Goal: Task Accomplishment & Management: Complete application form

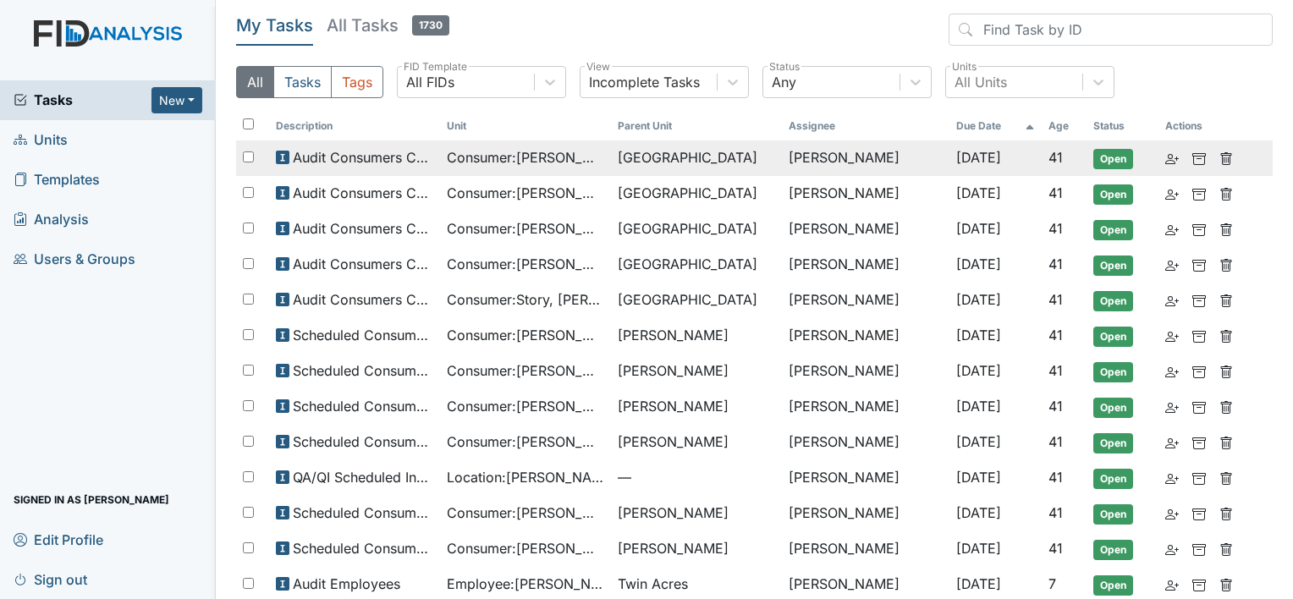
click at [541, 160] on span "Consumer : [PERSON_NAME]" at bounding box center [525, 157] width 157 height 20
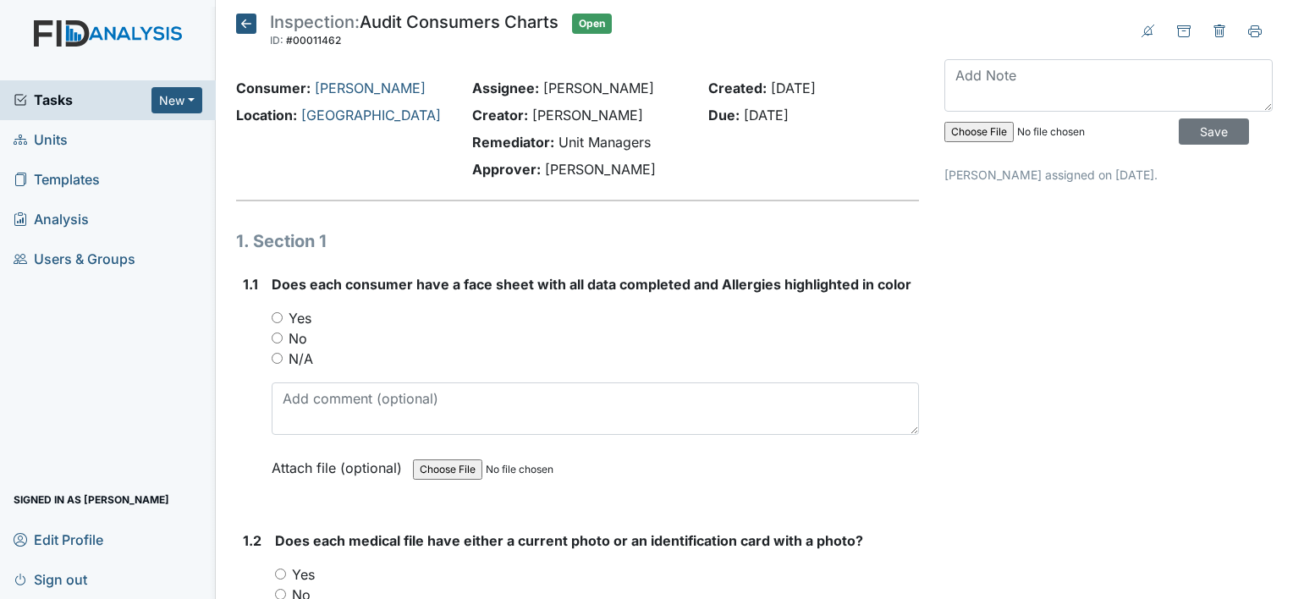
click at [279, 318] on input "Yes" at bounding box center [277, 317] width 11 height 11
radio input "true"
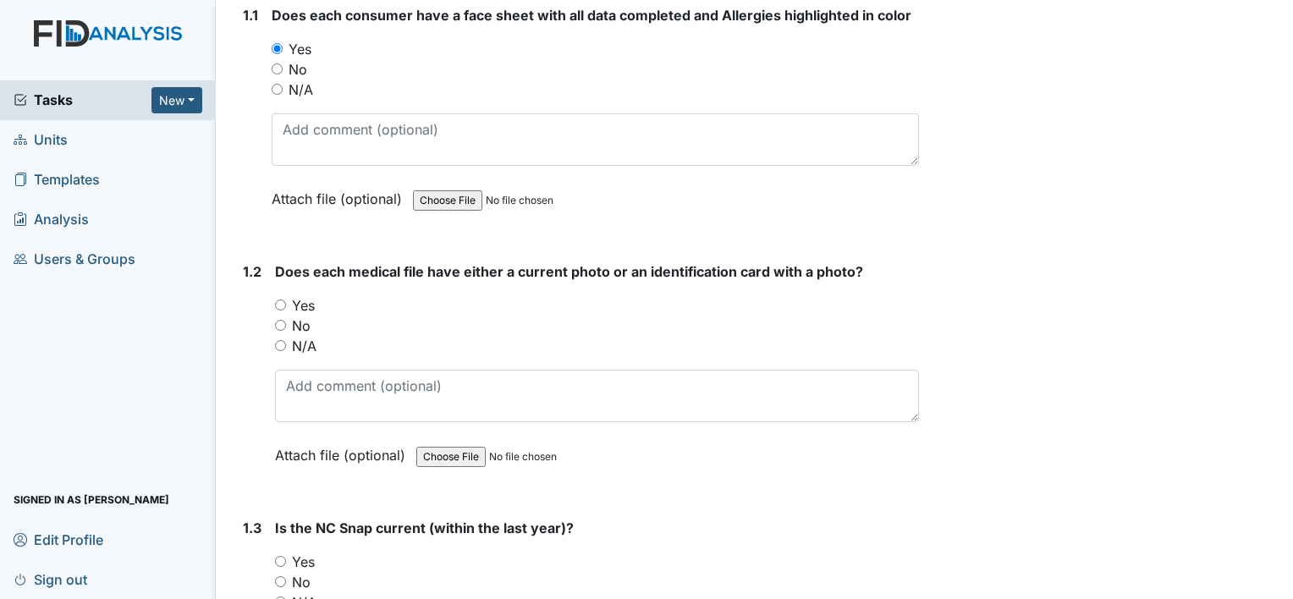
scroll to position [338, 0]
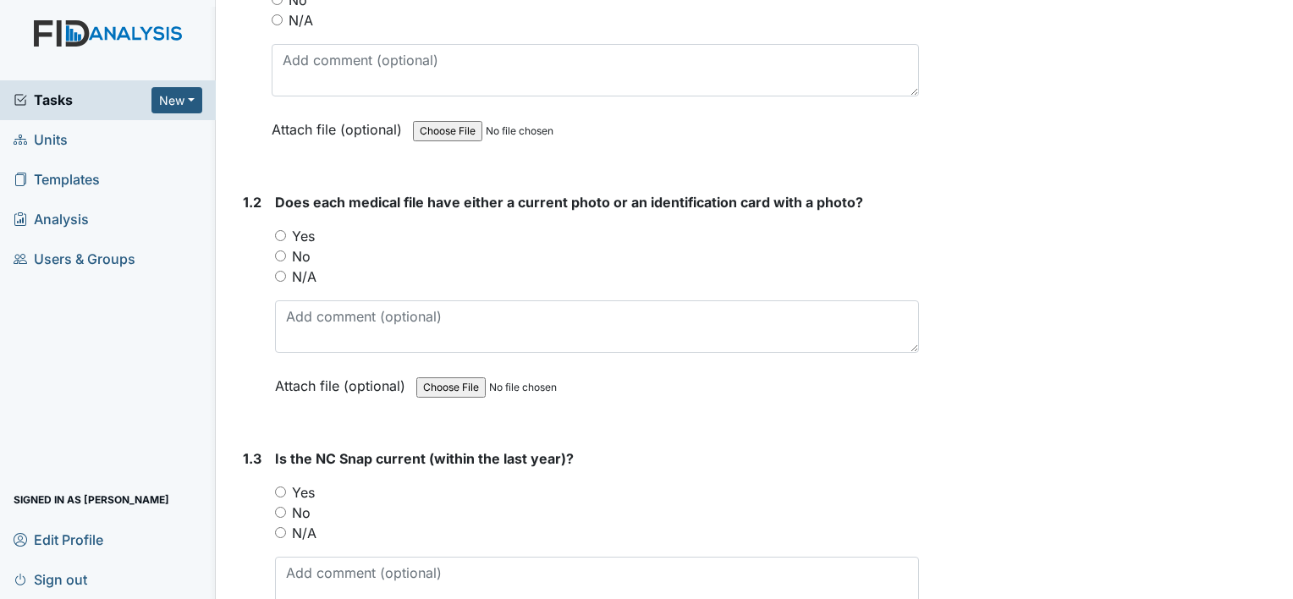
click at [275, 239] on input "Yes" at bounding box center [280, 235] width 11 height 11
radio input "true"
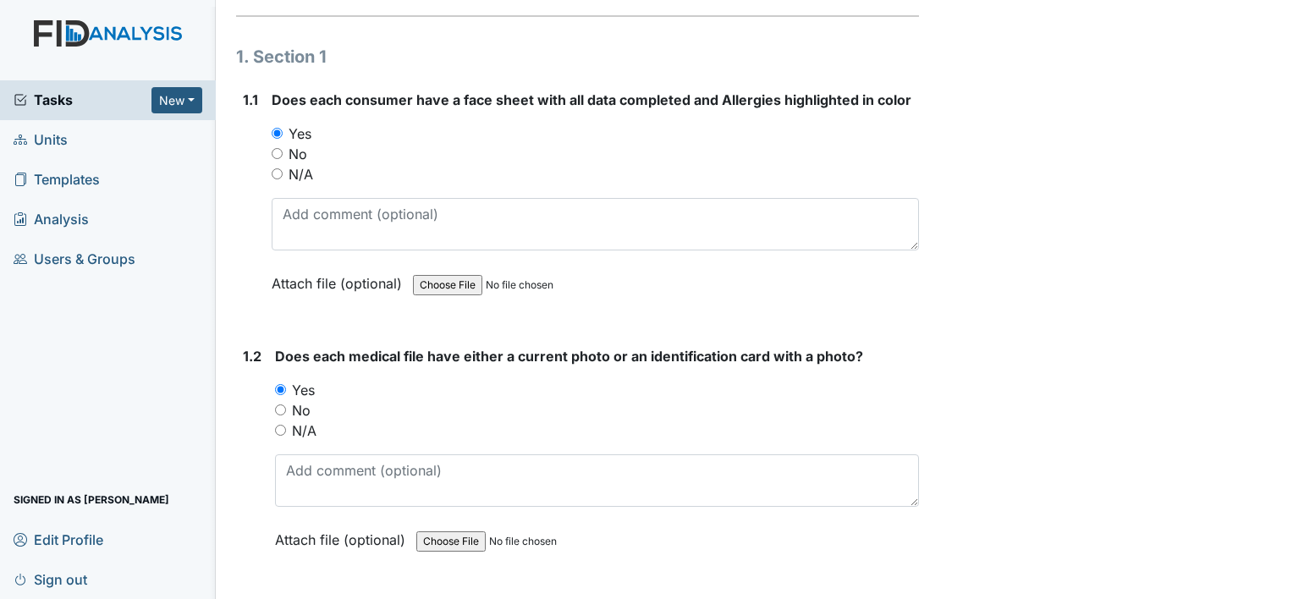
scroll to position [423, 0]
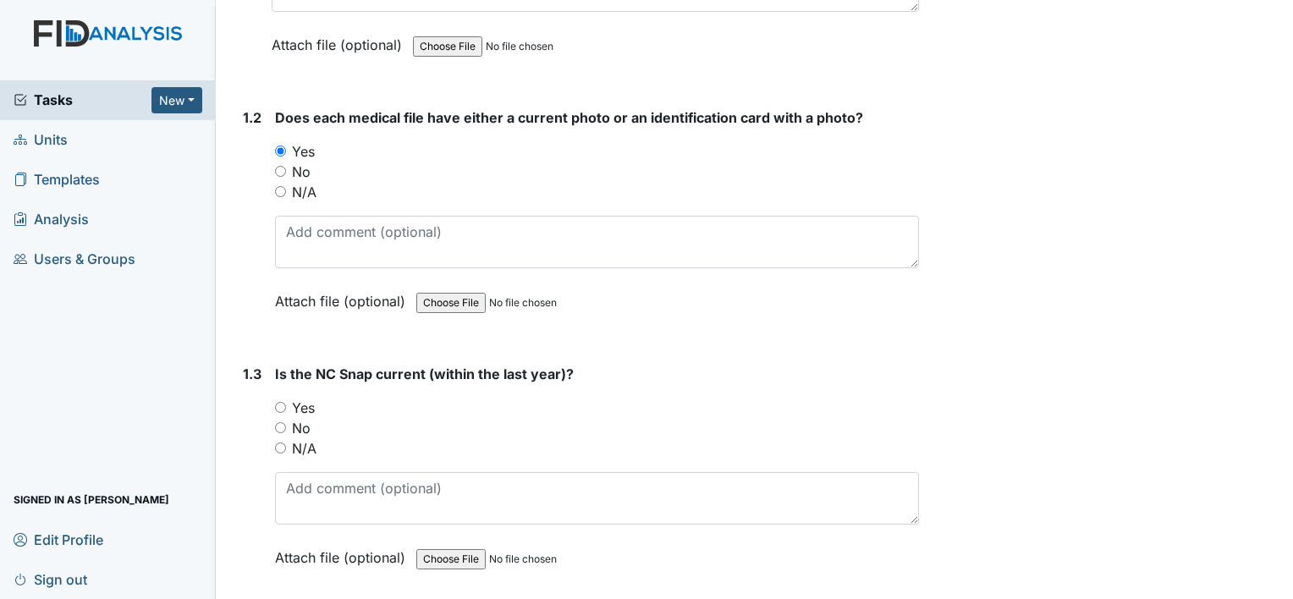
click at [279, 408] on input "Yes" at bounding box center [280, 407] width 11 height 11
radio input "true"
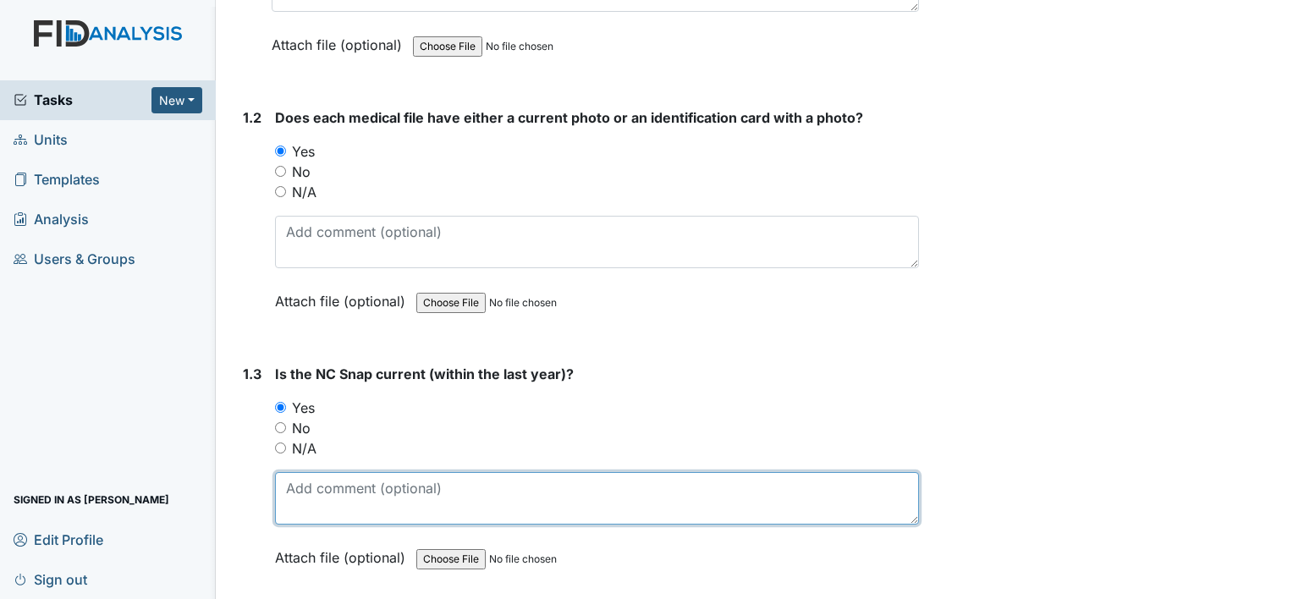
click at [318, 474] on textarea at bounding box center [597, 498] width 644 height 52
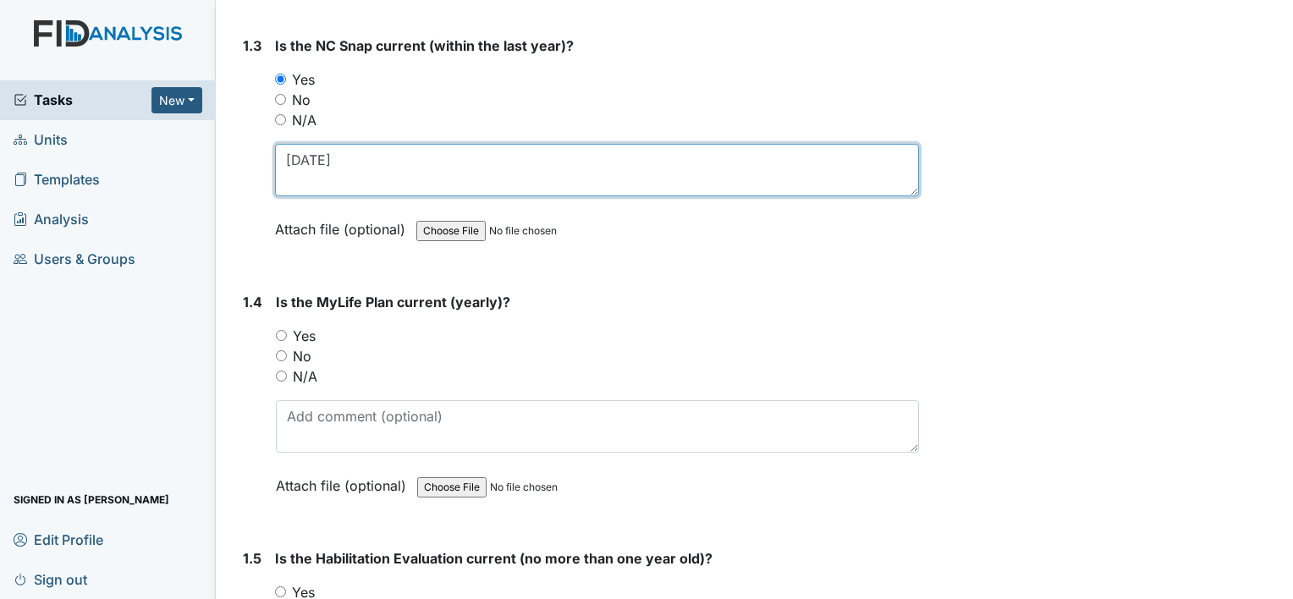
scroll to position [761, 0]
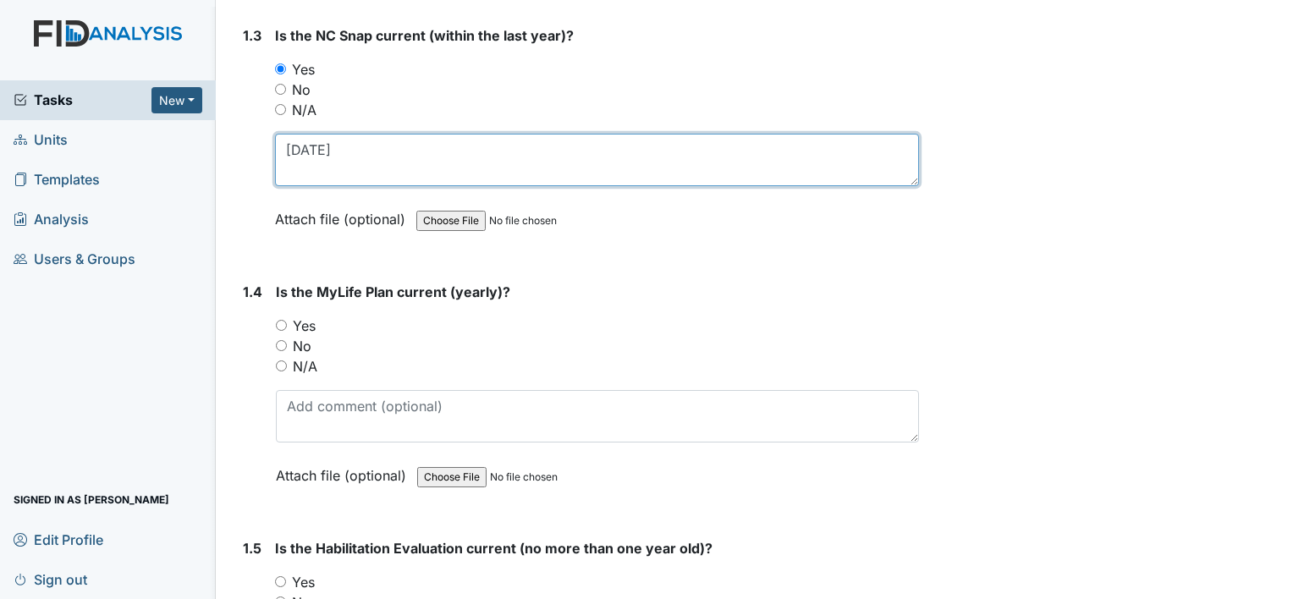
type textarea "[DATE]"
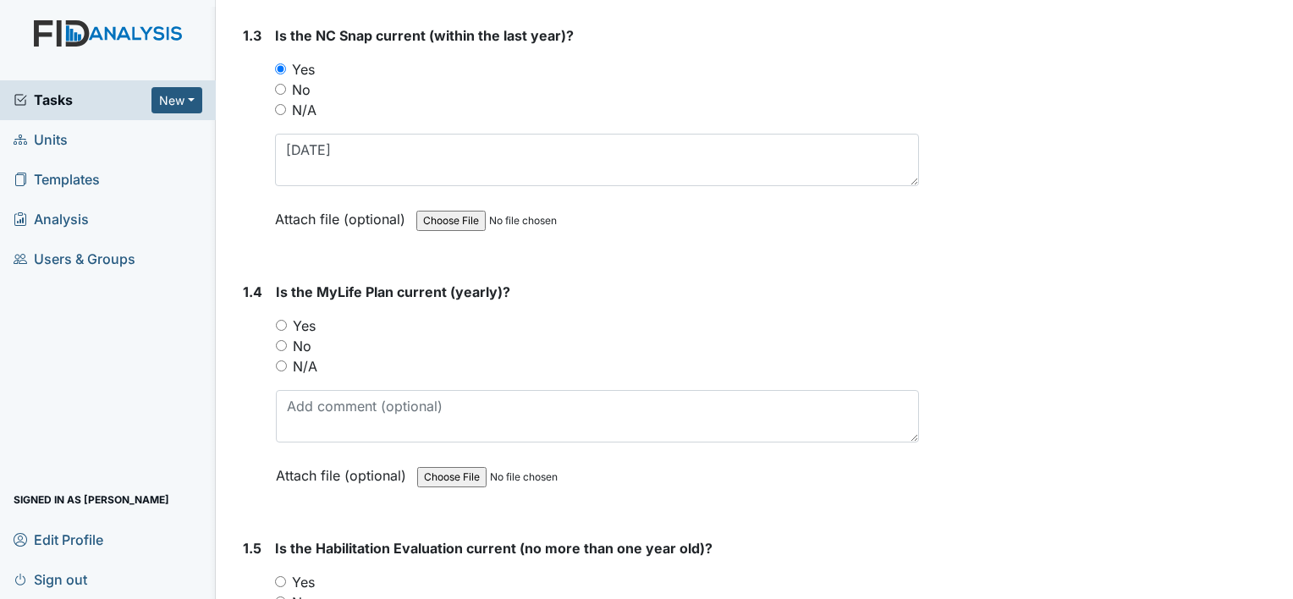
click at [276, 322] on input "Yes" at bounding box center [281, 325] width 11 height 11
radio input "true"
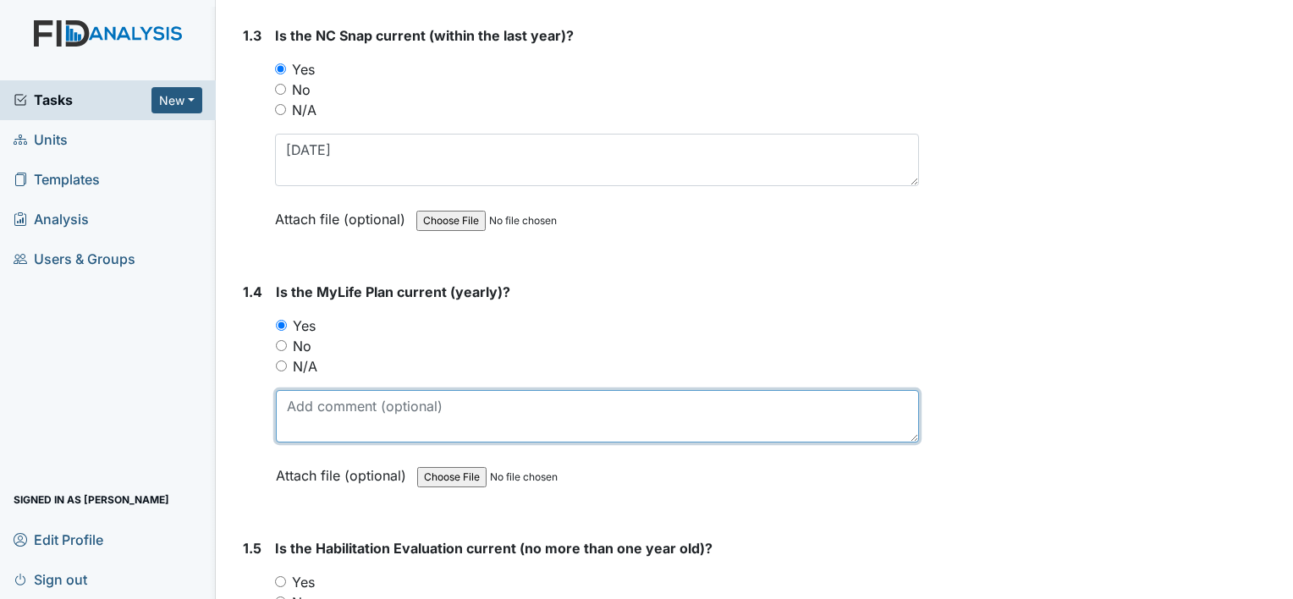
click at [336, 424] on textarea at bounding box center [597, 416] width 643 height 52
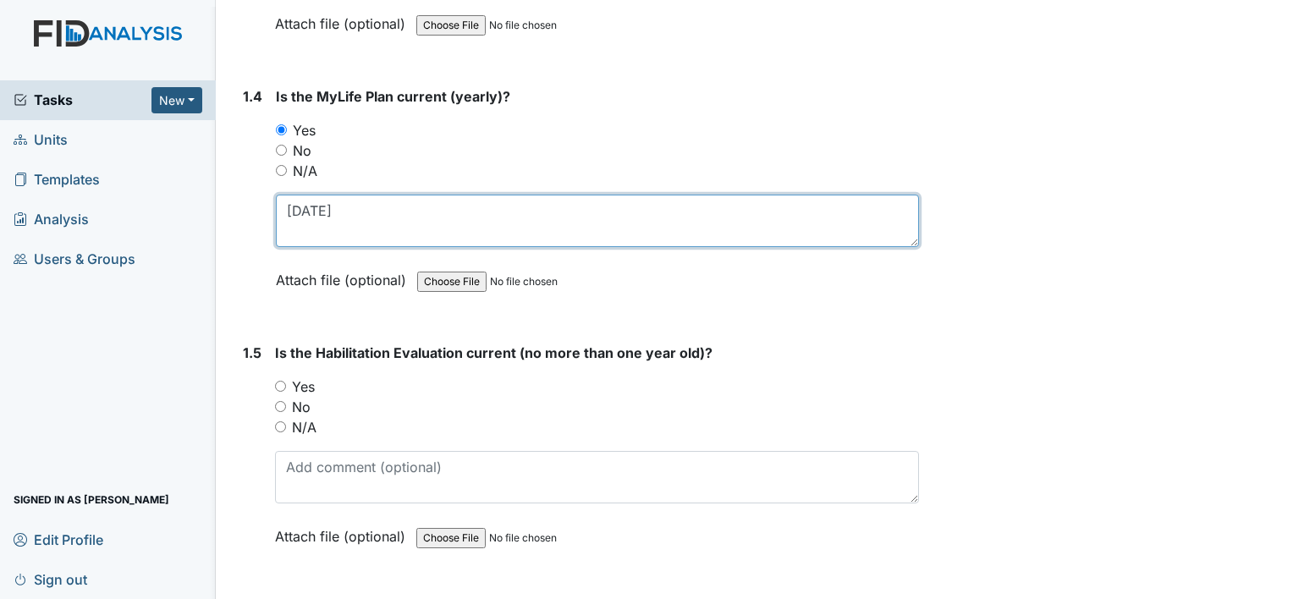
scroll to position [1015, 0]
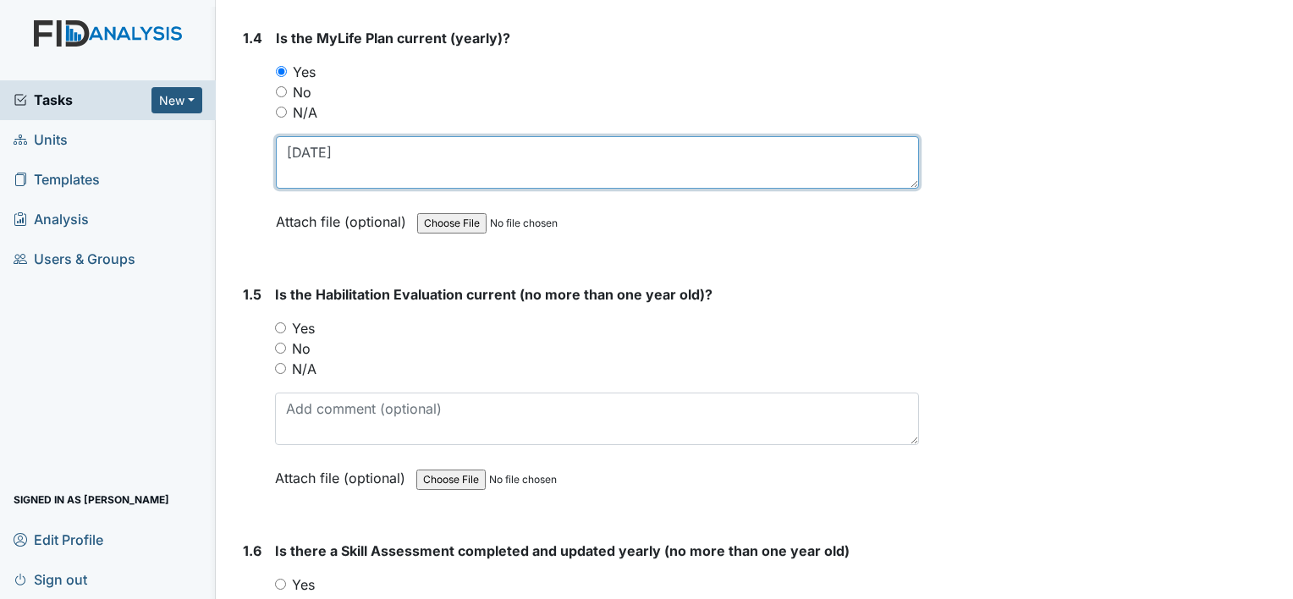
type textarea "[DATE]"
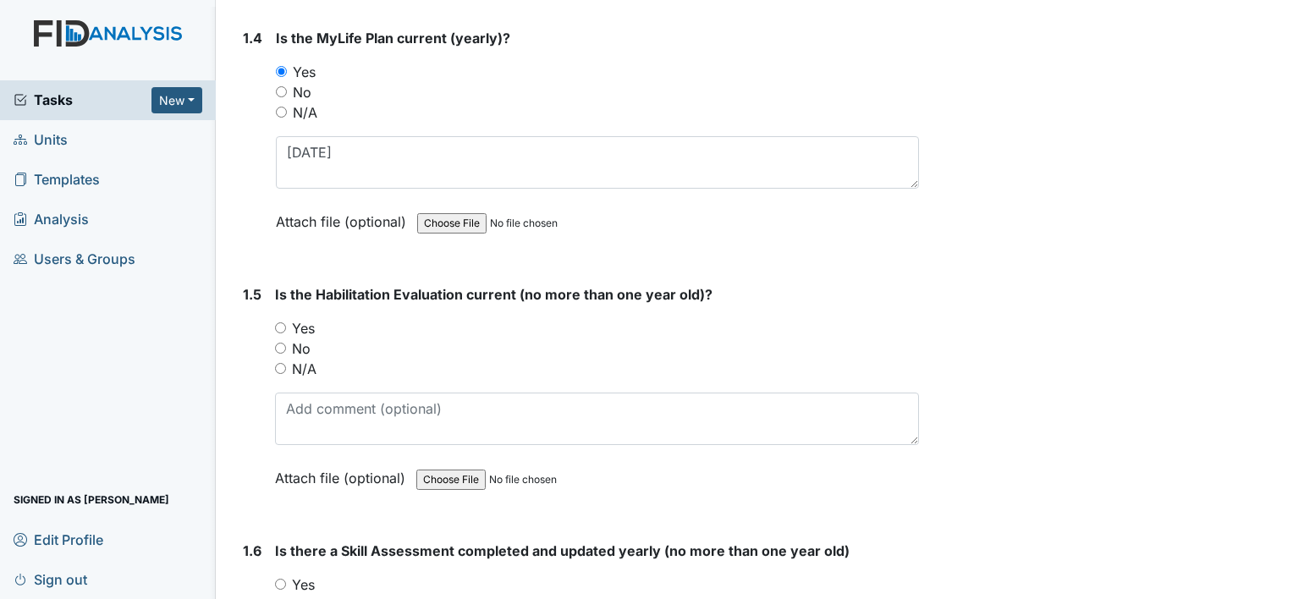
click at [281, 325] on input "Yes" at bounding box center [280, 327] width 11 height 11
radio input "true"
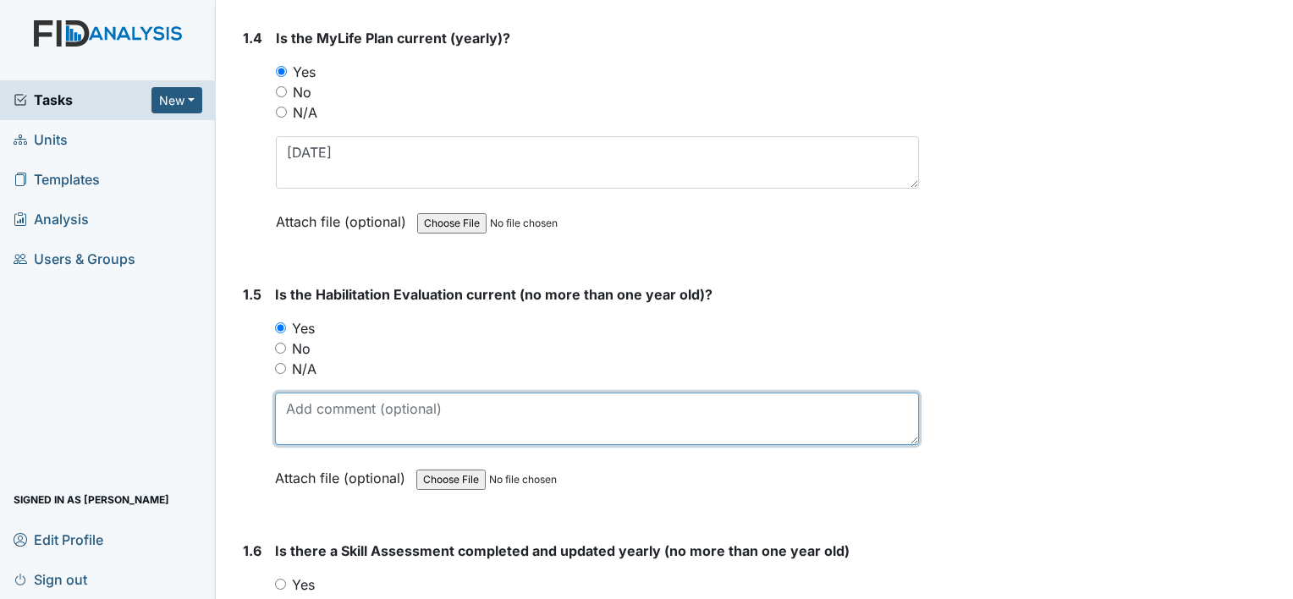
click at [349, 411] on textarea at bounding box center [597, 419] width 644 height 52
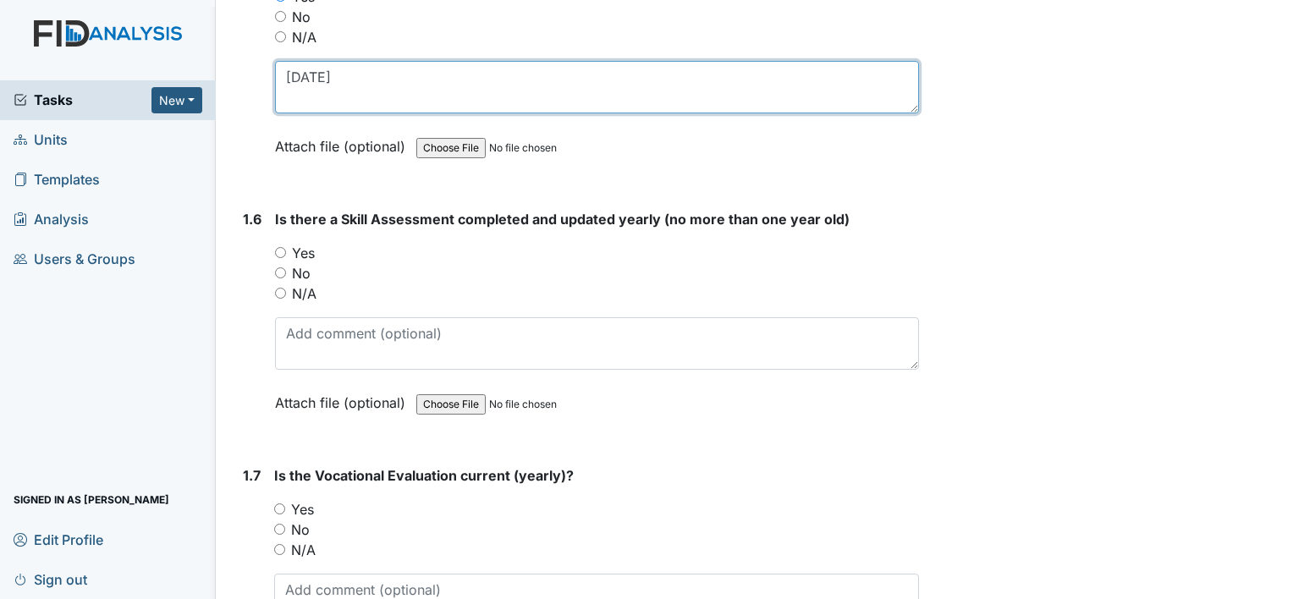
scroll to position [1354, 0]
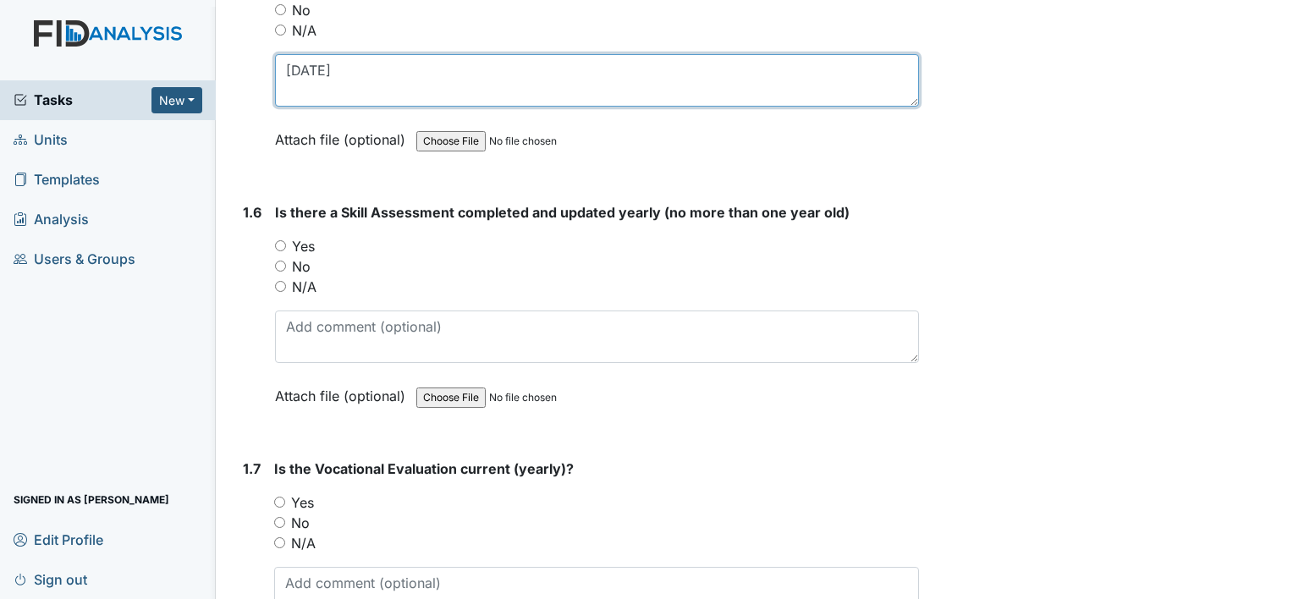
type textarea "[DATE]"
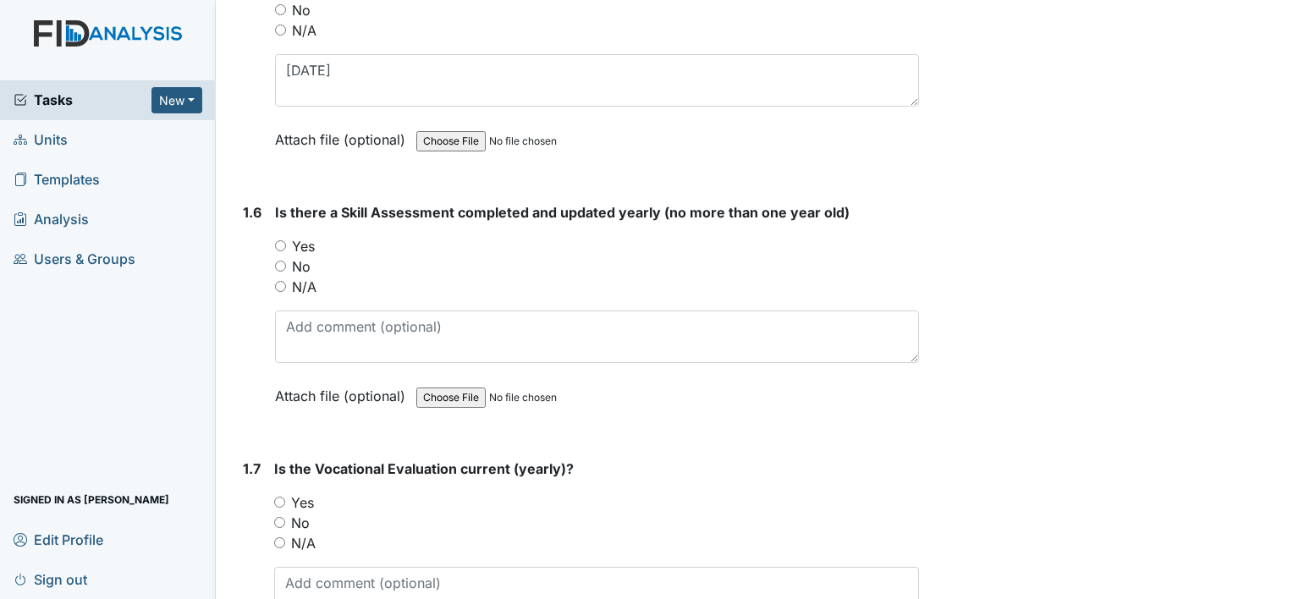
drag, startPoint x: 278, startPoint y: 236, endPoint x: 288, endPoint y: 247, distance: 15.0
click at [278, 240] on input "Yes" at bounding box center [280, 245] width 11 height 11
radio input "true"
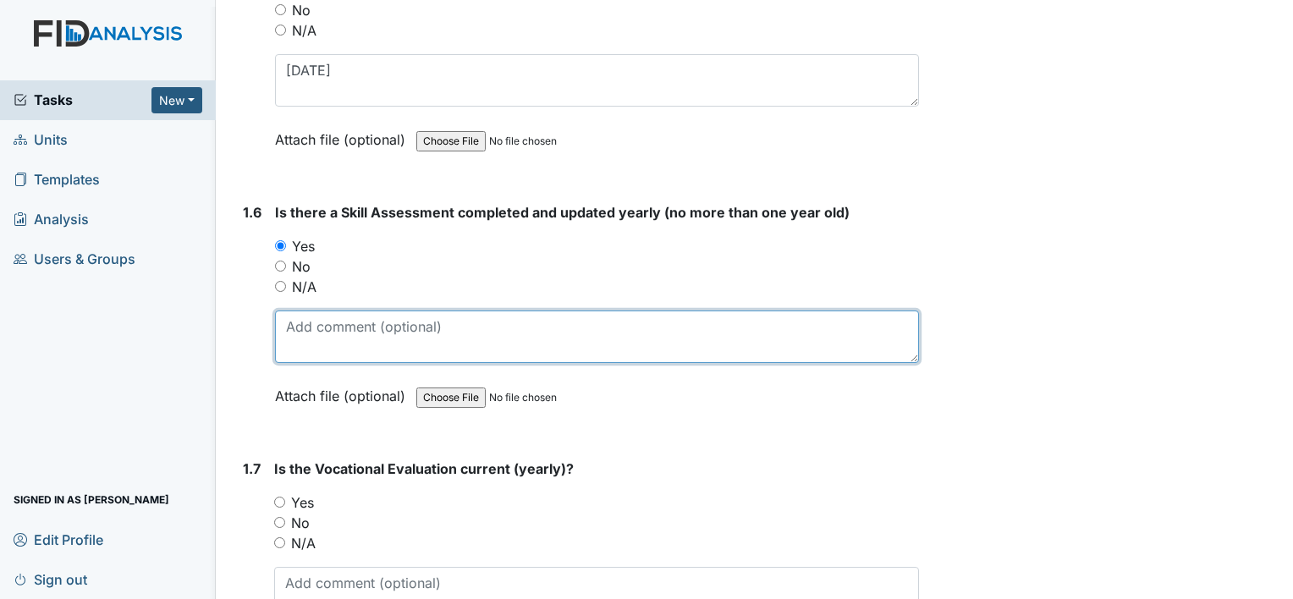
click at [336, 330] on textarea at bounding box center [597, 337] width 644 height 52
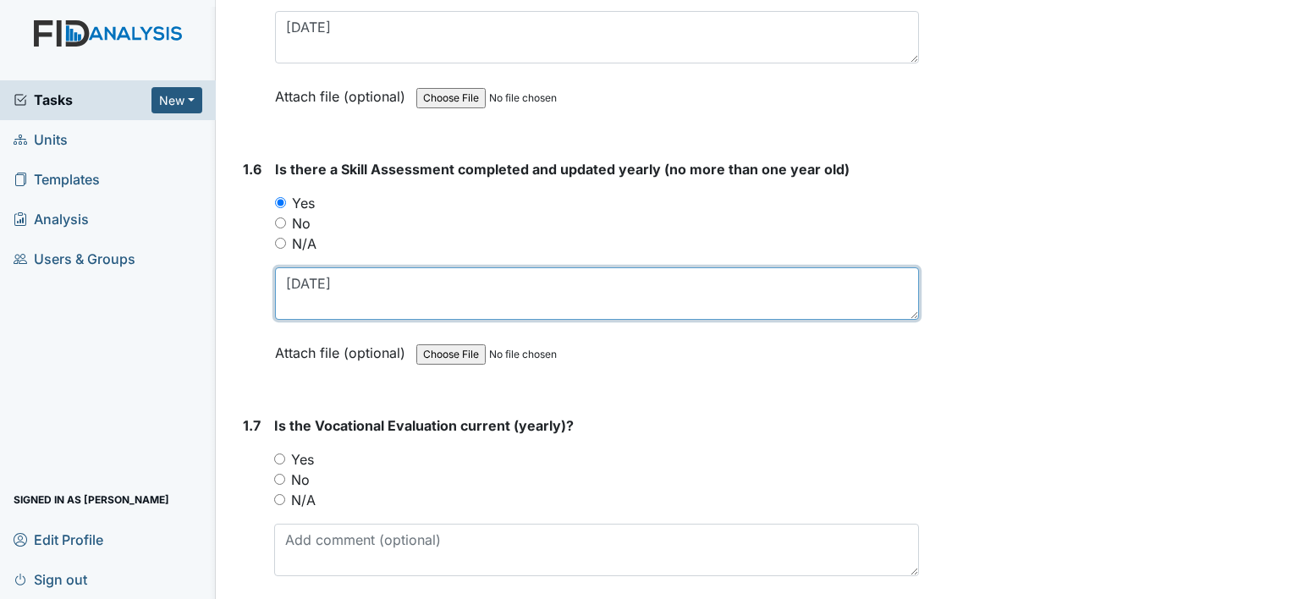
scroll to position [1608, 0]
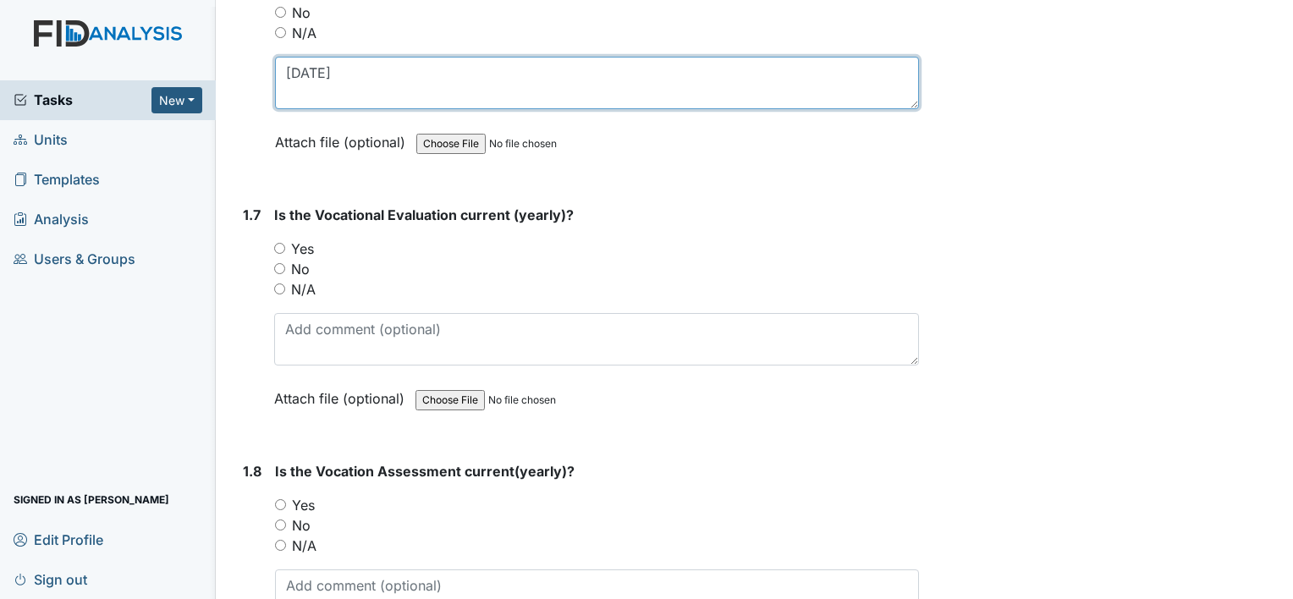
type textarea "[DATE]"
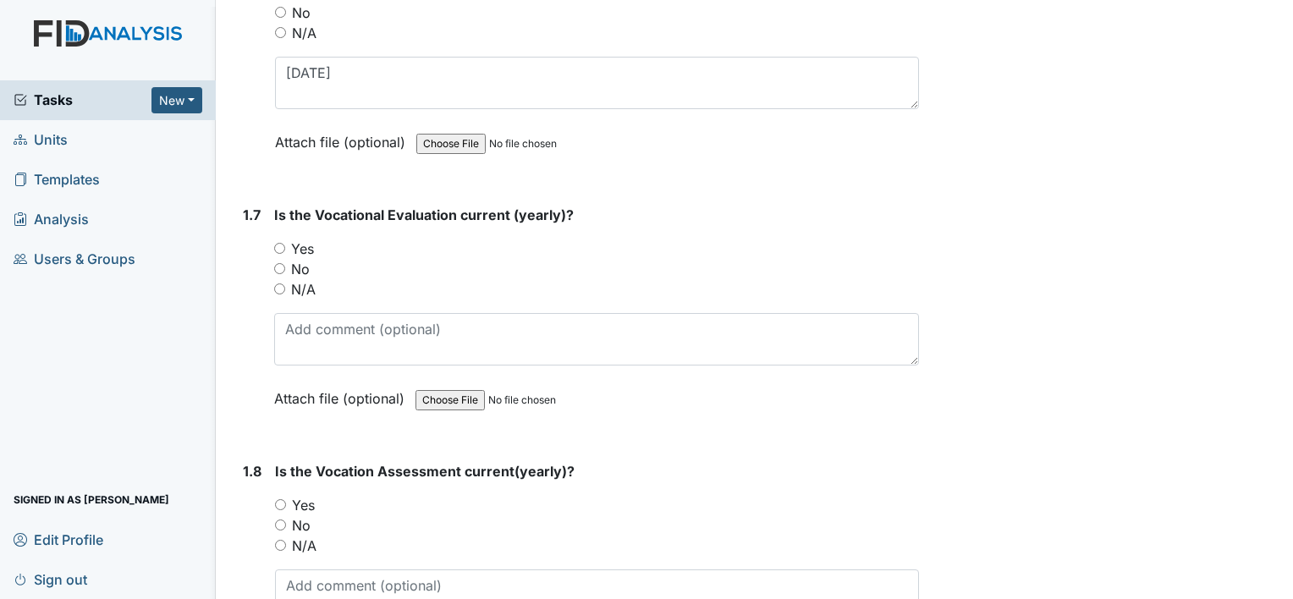
drag, startPoint x: 278, startPoint y: 242, endPoint x: 300, endPoint y: 269, distance: 34.4
click at [278, 243] on input "Yes" at bounding box center [279, 248] width 11 height 11
radio input "true"
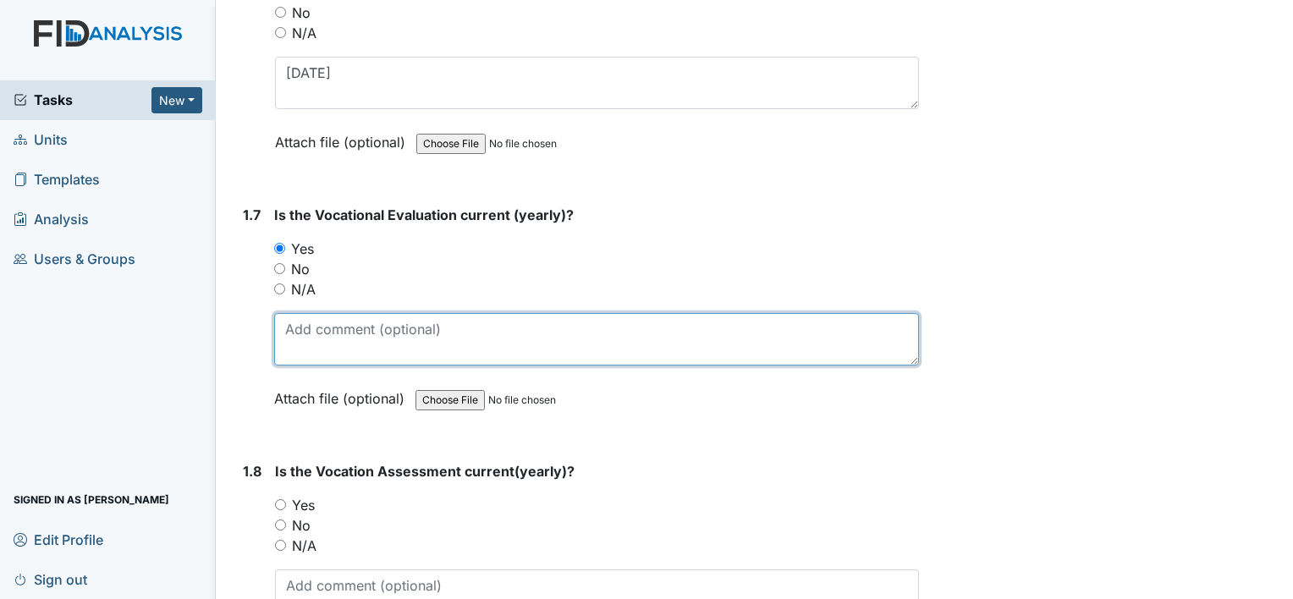
click at [349, 326] on textarea at bounding box center [596, 339] width 645 height 52
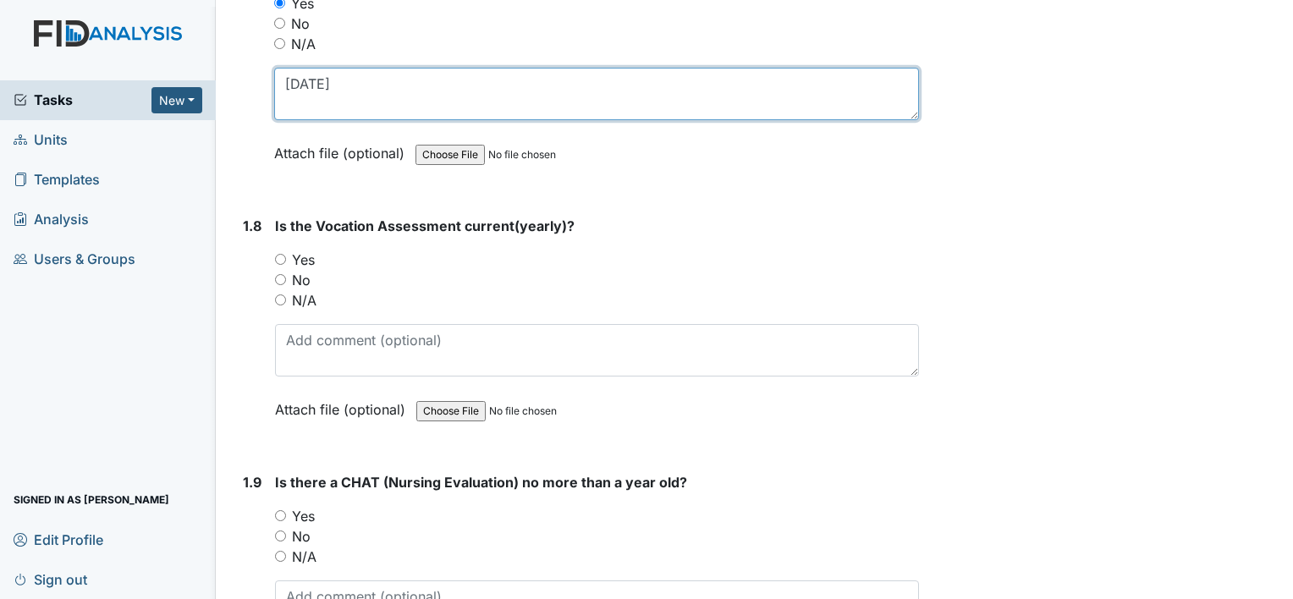
scroll to position [1861, 0]
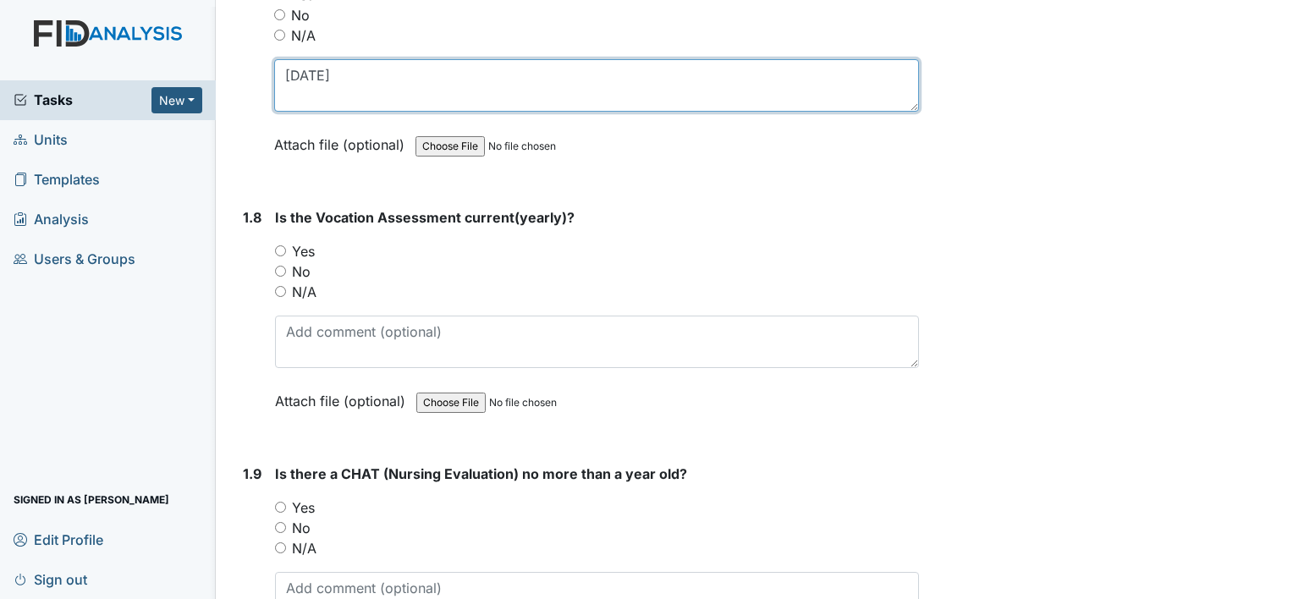
type textarea "[DATE]"
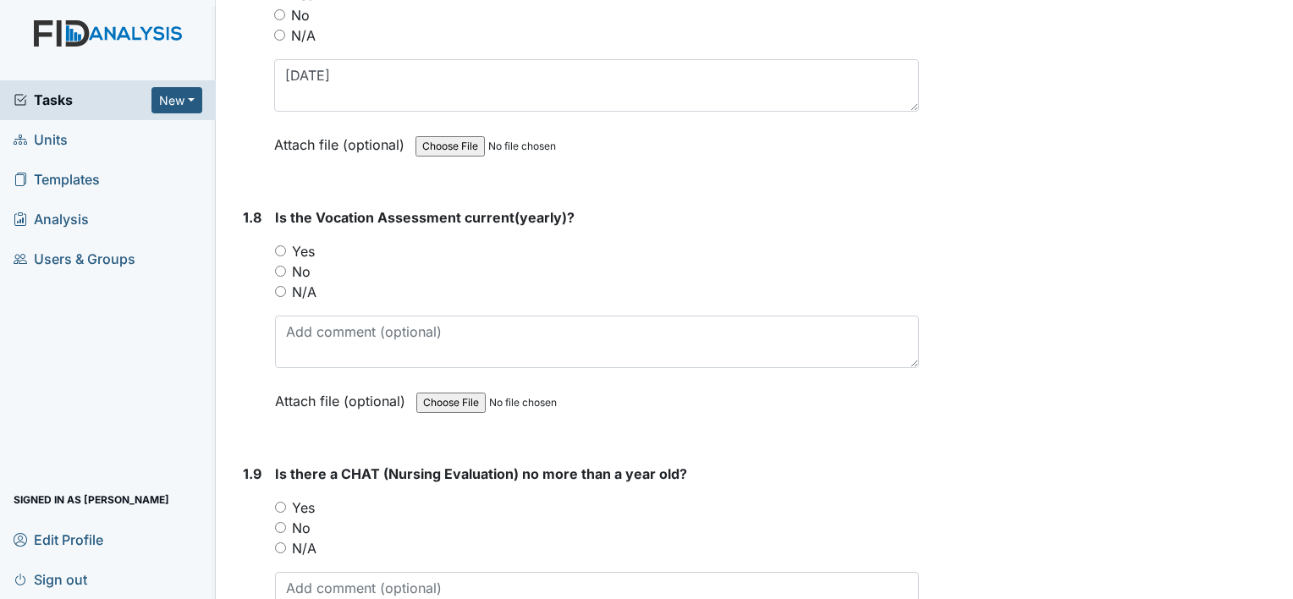
click at [278, 245] on input "Yes" at bounding box center [280, 250] width 11 height 11
radio input "true"
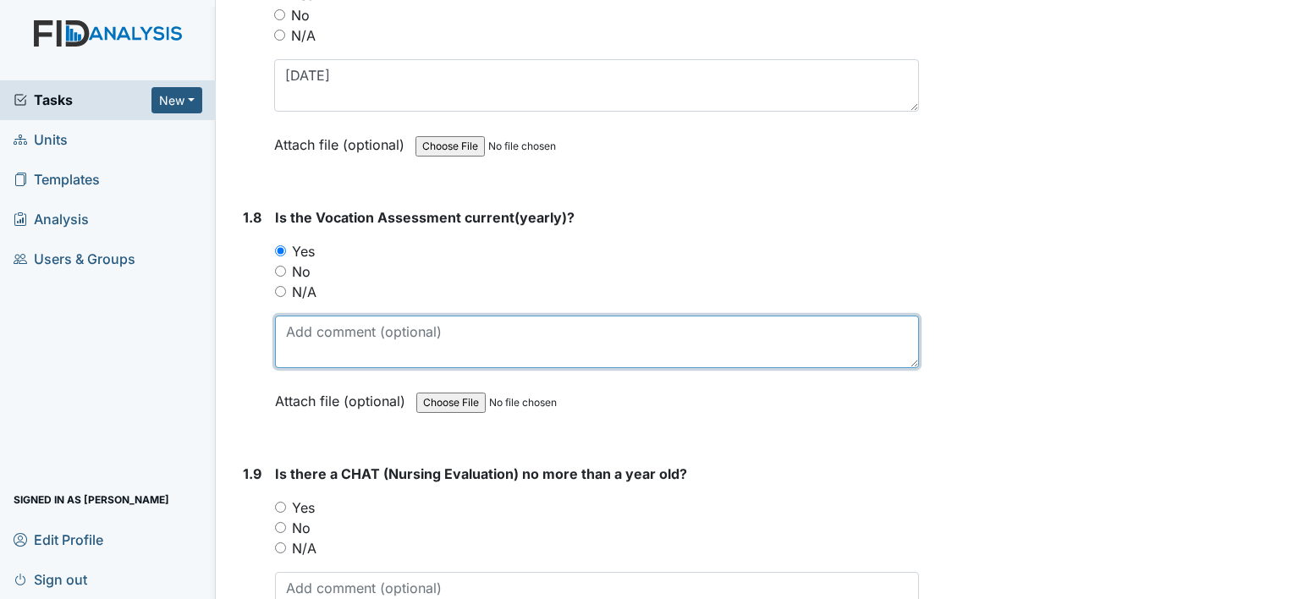
click at [349, 335] on textarea at bounding box center [597, 342] width 644 height 52
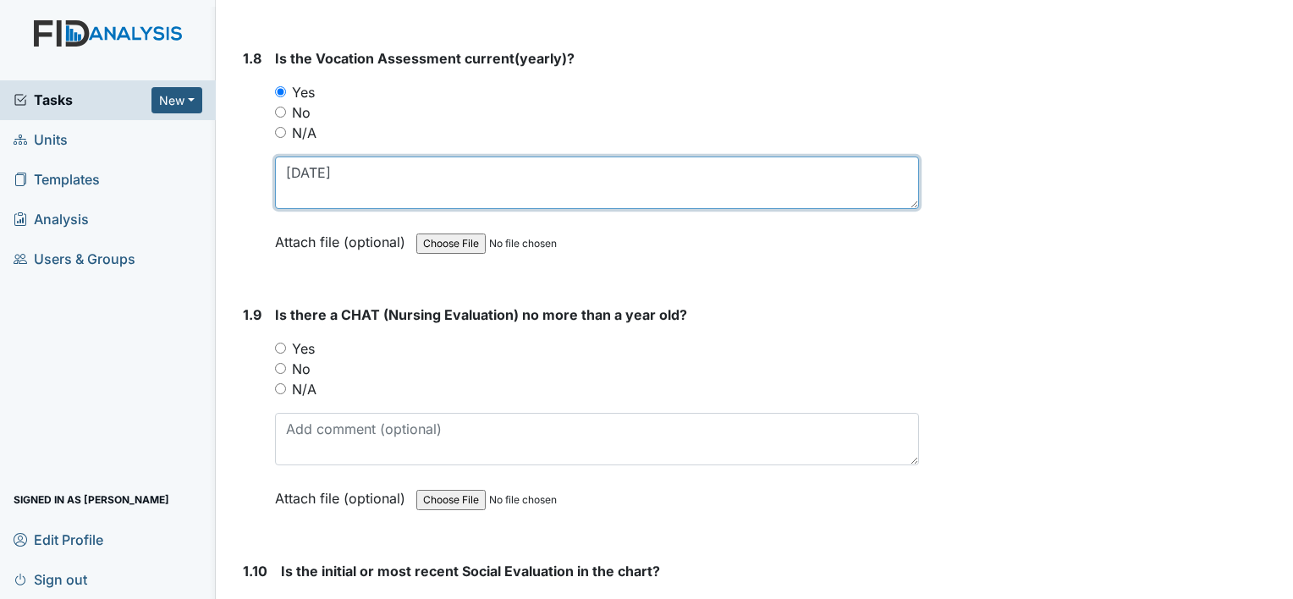
scroll to position [2031, 0]
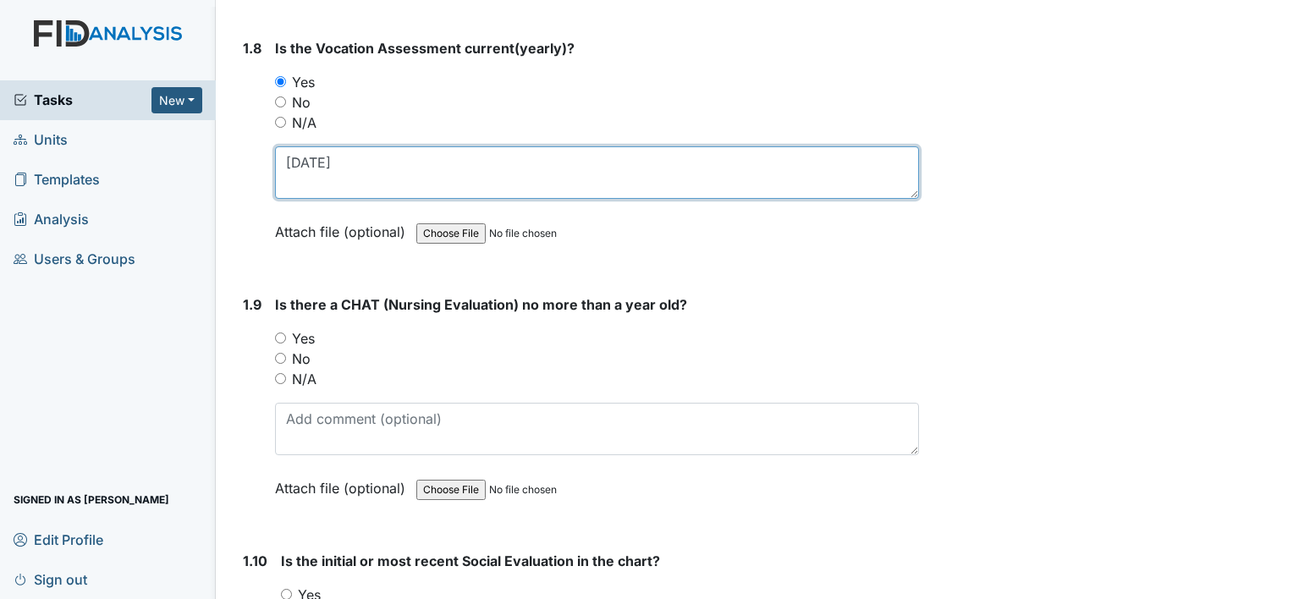
type textarea "[DATE]"
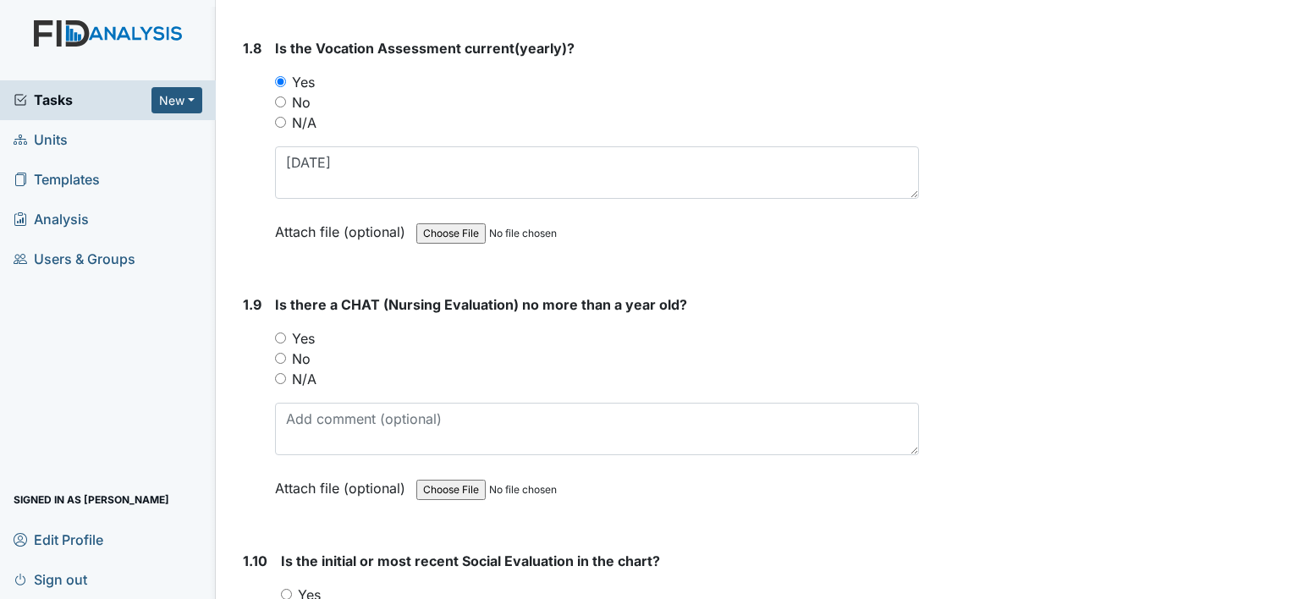
click at [278, 336] on div "Yes" at bounding box center [597, 338] width 644 height 20
click at [280, 333] on input "Yes" at bounding box center [280, 338] width 11 height 11
radio input "true"
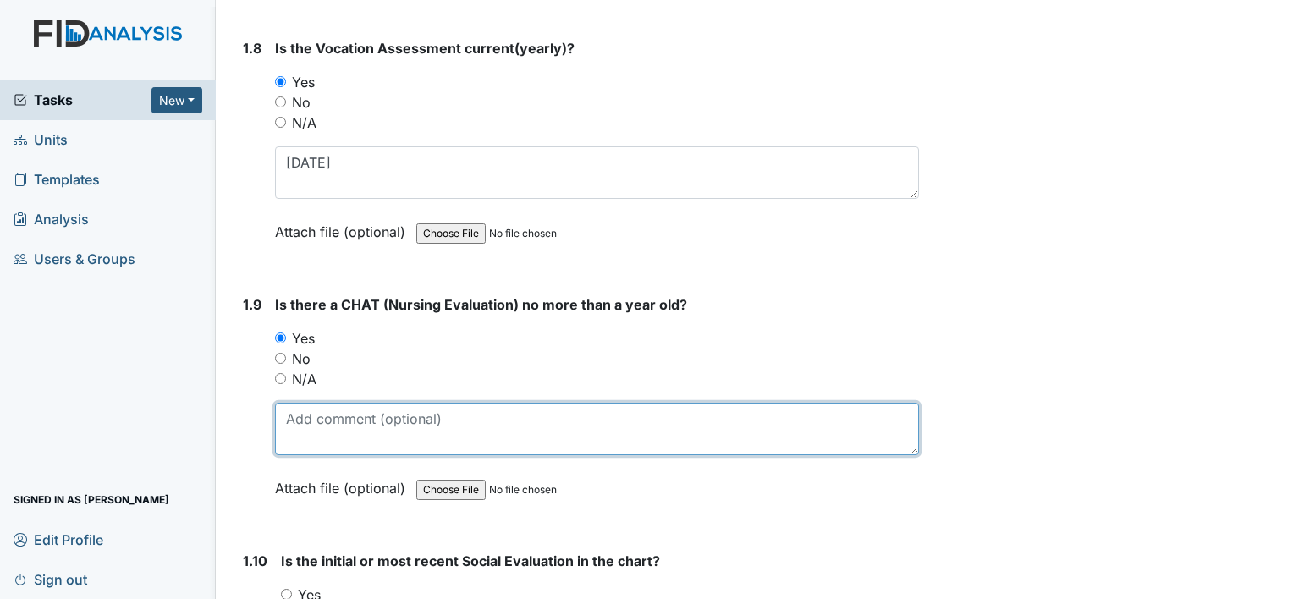
click at [331, 420] on textarea at bounding box center [597, 429] width 644 height 52
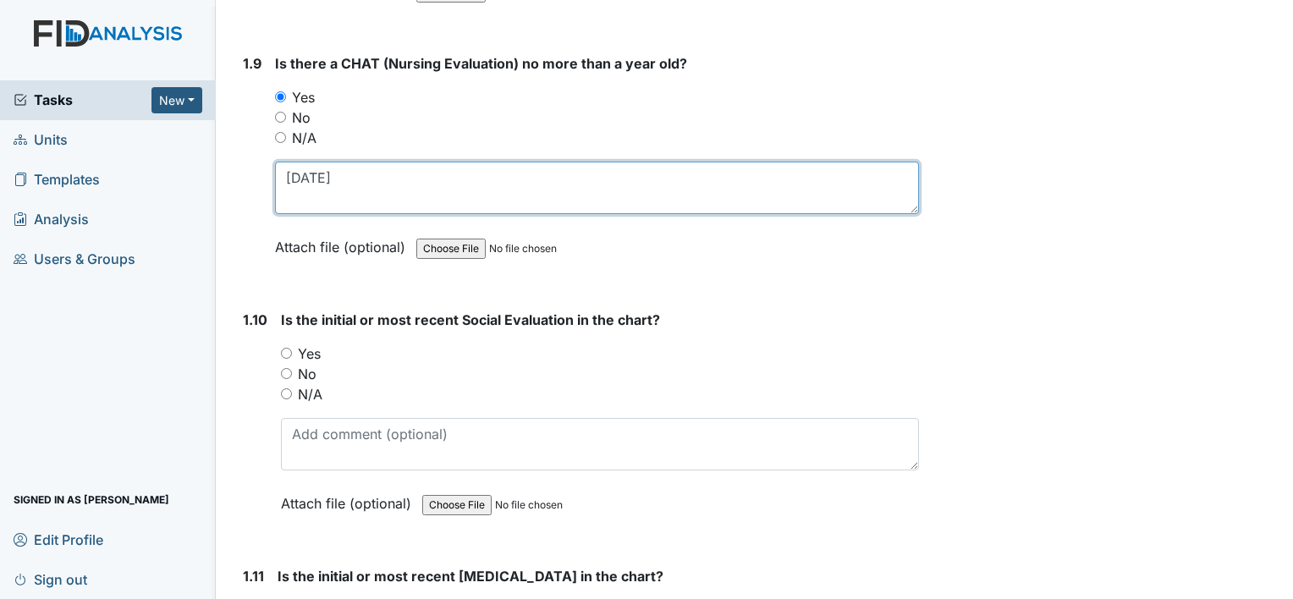
scroll to position [2284, 0]
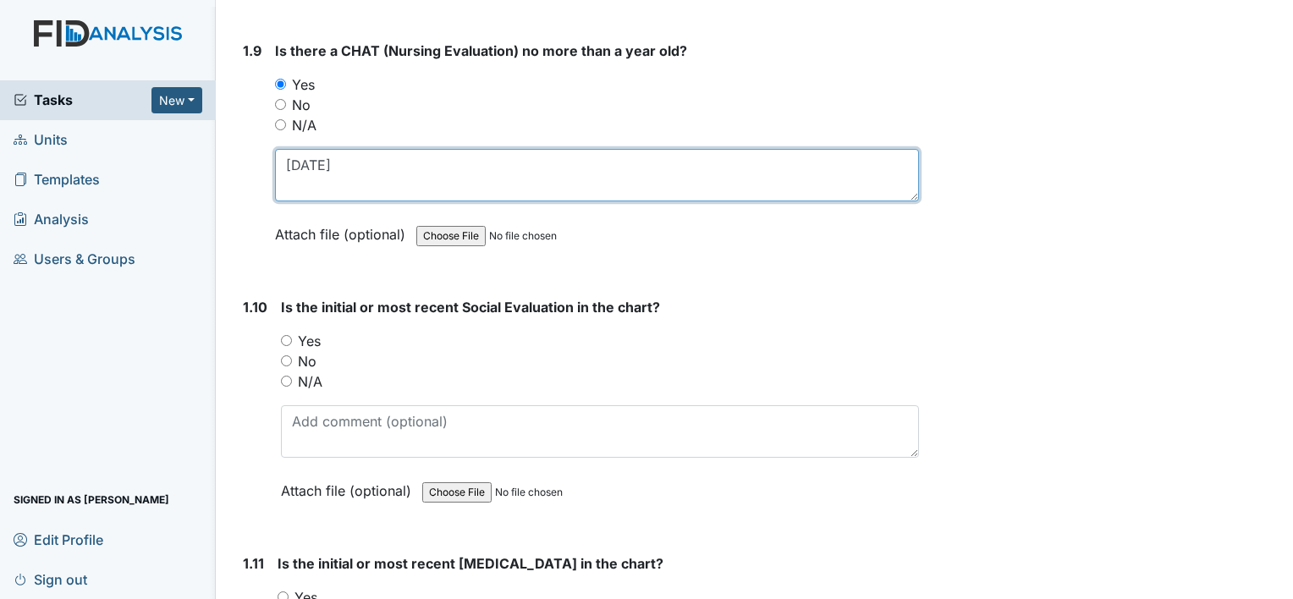
type textarea "[DATE]"
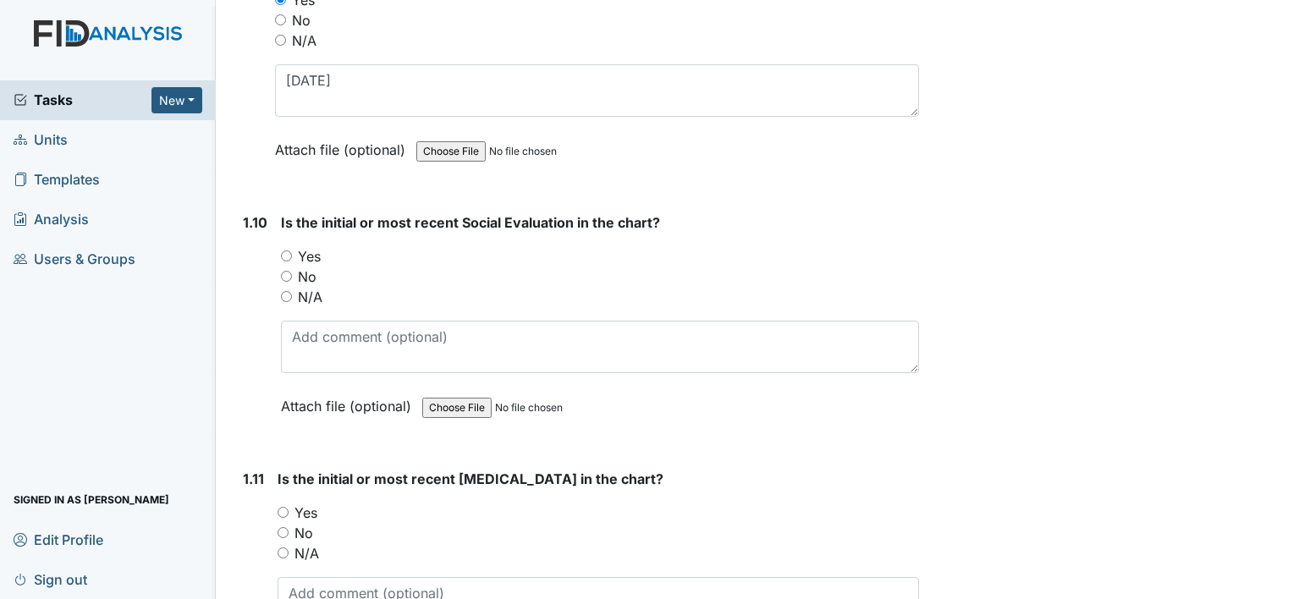
click at [284, 250] on input "Yes" at bounding box center [286, 255] width 11 height 11
radio input "true"
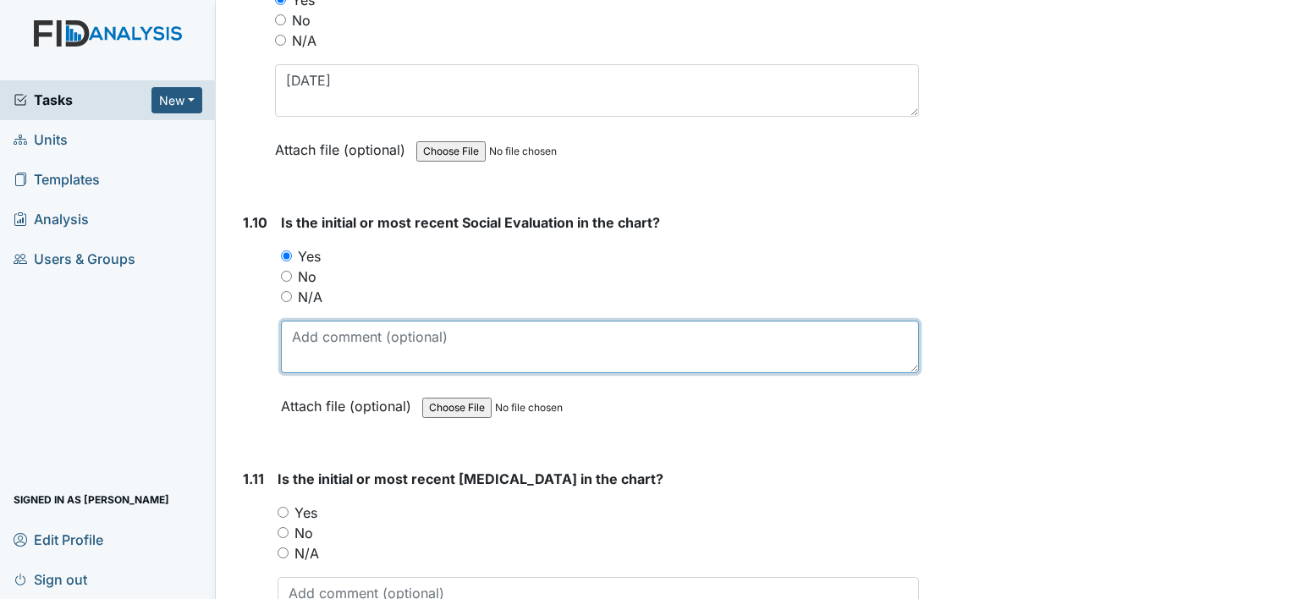
click at [349, 349] on textarea at bounding box center [600, 347] width 638 height 52
type textarea "[DATE]"
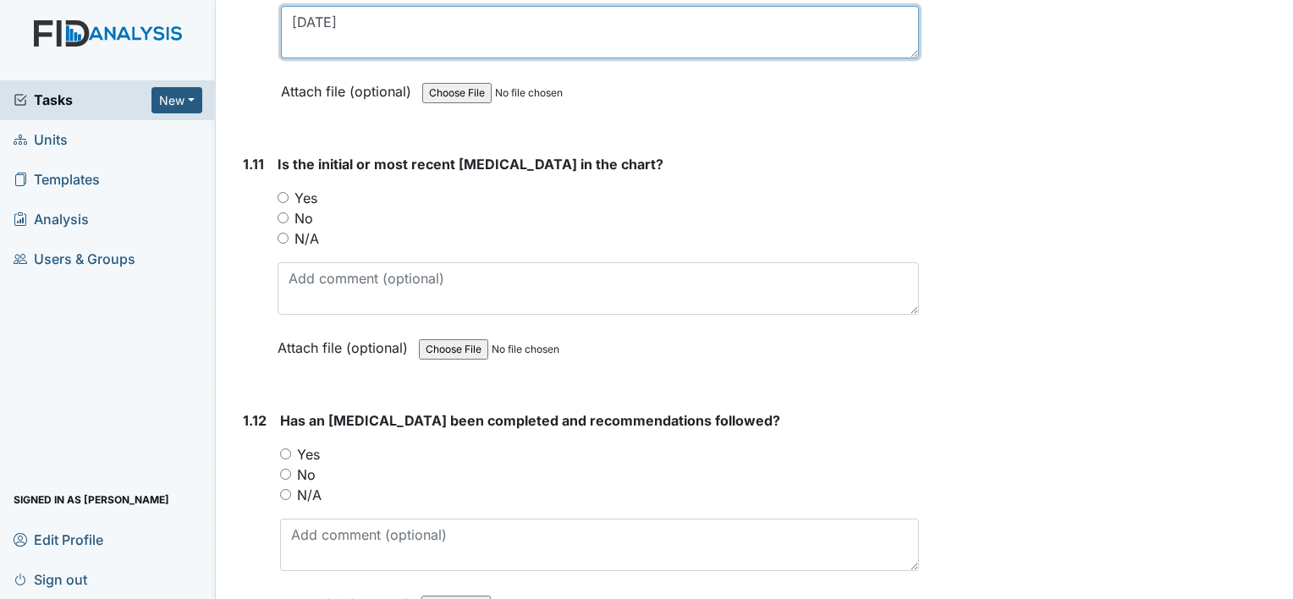
scroll to position [2707, 0]
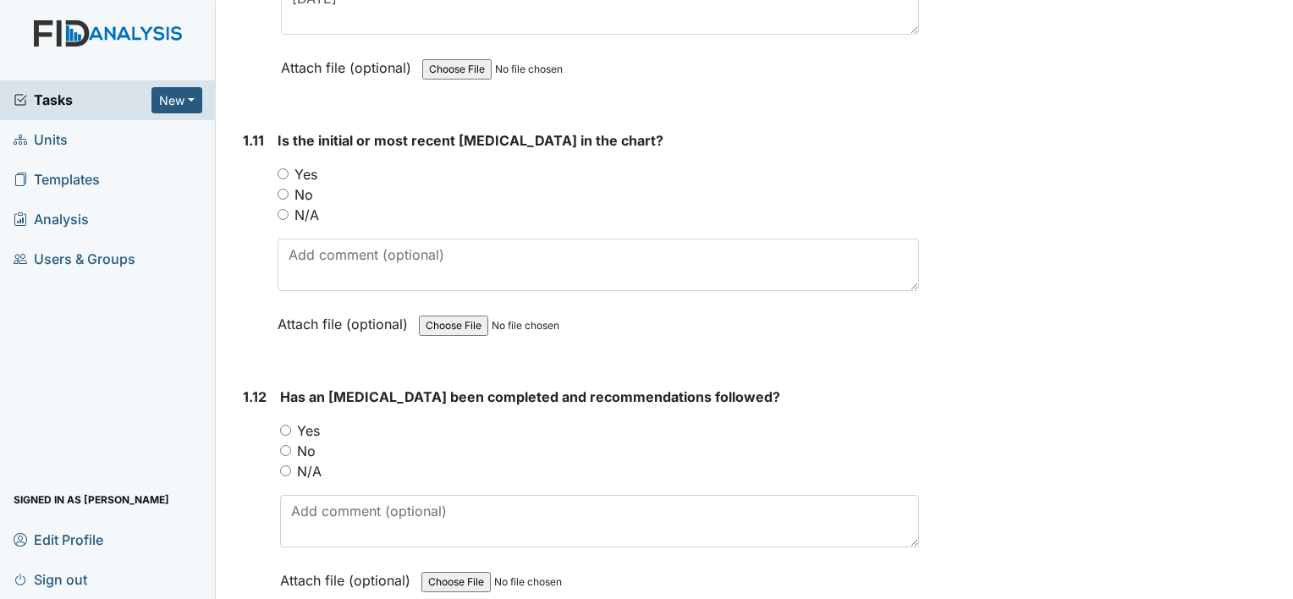
click at [278, 168] on input "Yes" at bounding box center [283, 173] width 11 height 11
radio input "true"
click at [346, 283] on div "Is the initial or most recent [MEDICAL_DATA] in the chart? You must select one …" at bounding box center [598, 238] width 641 height 216
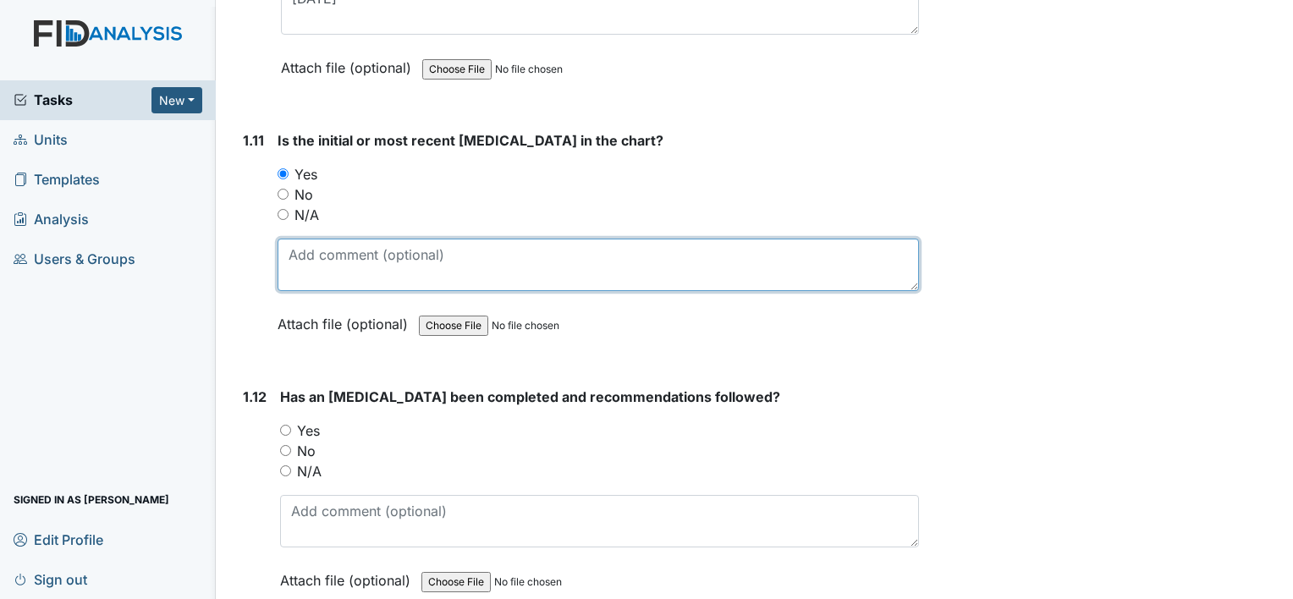
click at [331, 250] on textarea at bounding box center [598, 265] width 641 height 52
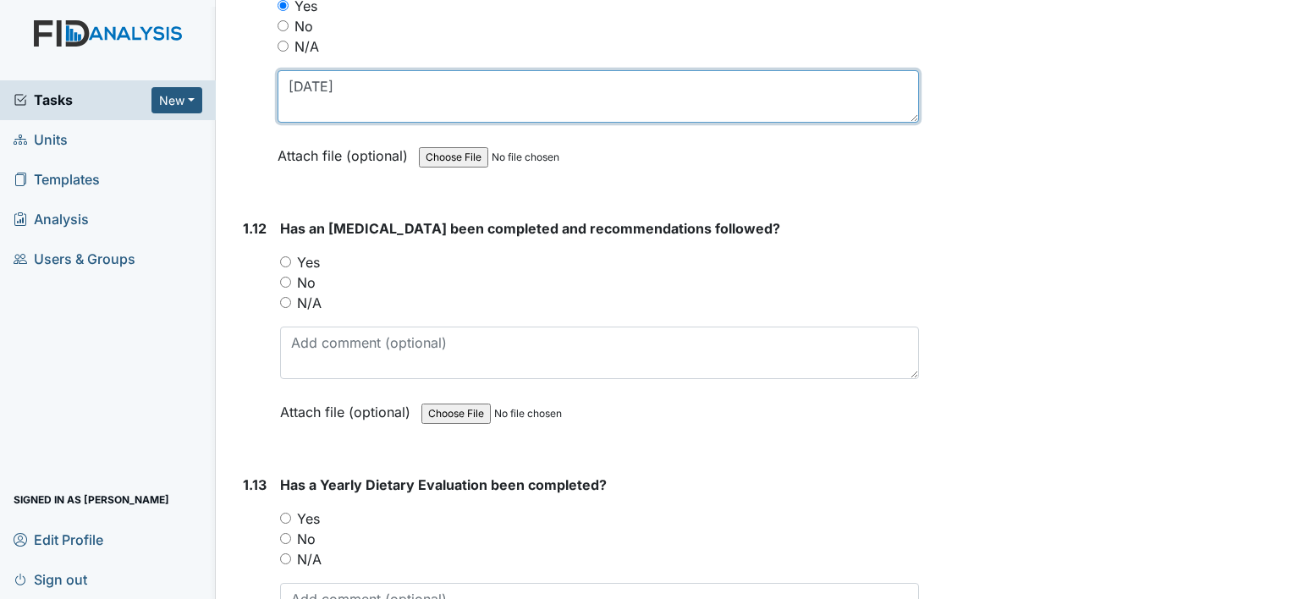
scroll to position [2877, 0]
type textarea "[DATE]"
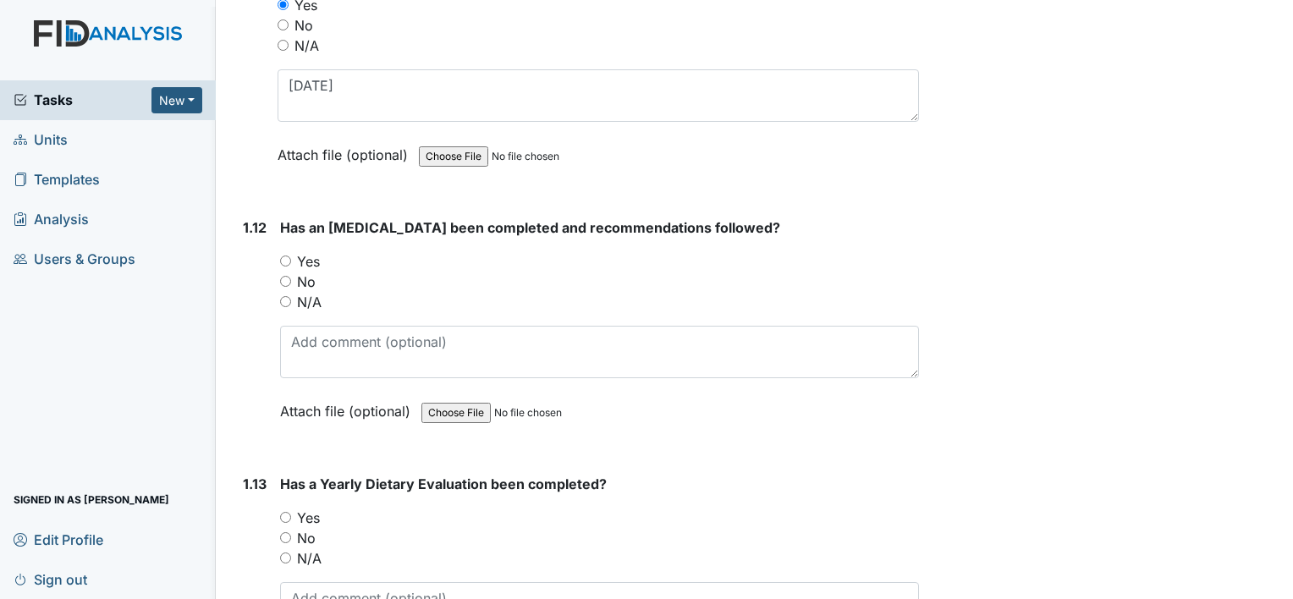
click at [288, 256] on input "Yes" at bounding box center [285, 261] width 11 height 11
radio input "true"
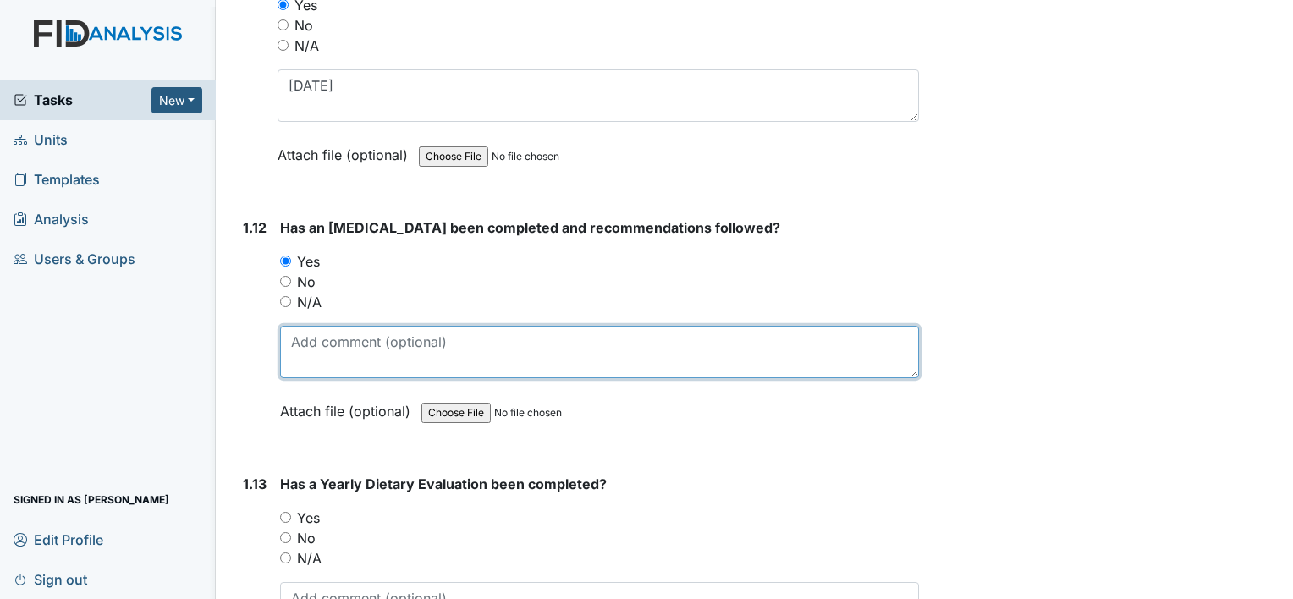
click at [349, 360] on textarea at bounding box center [599, 352] width 639 height 52
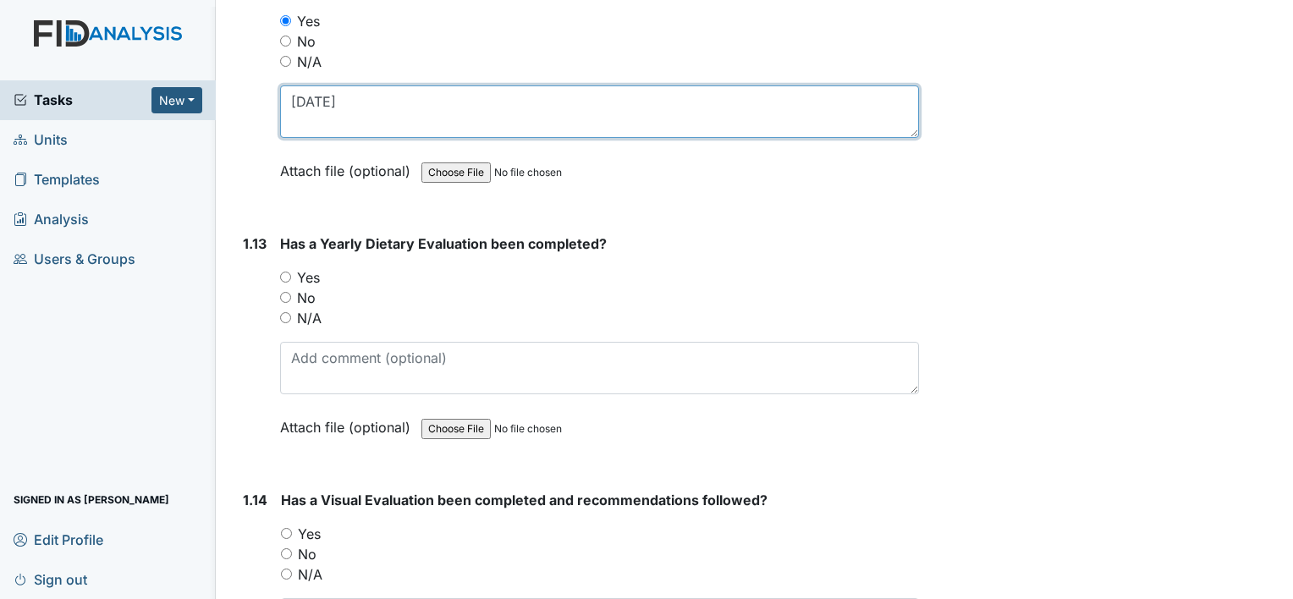
scroll to position [3130, 0]
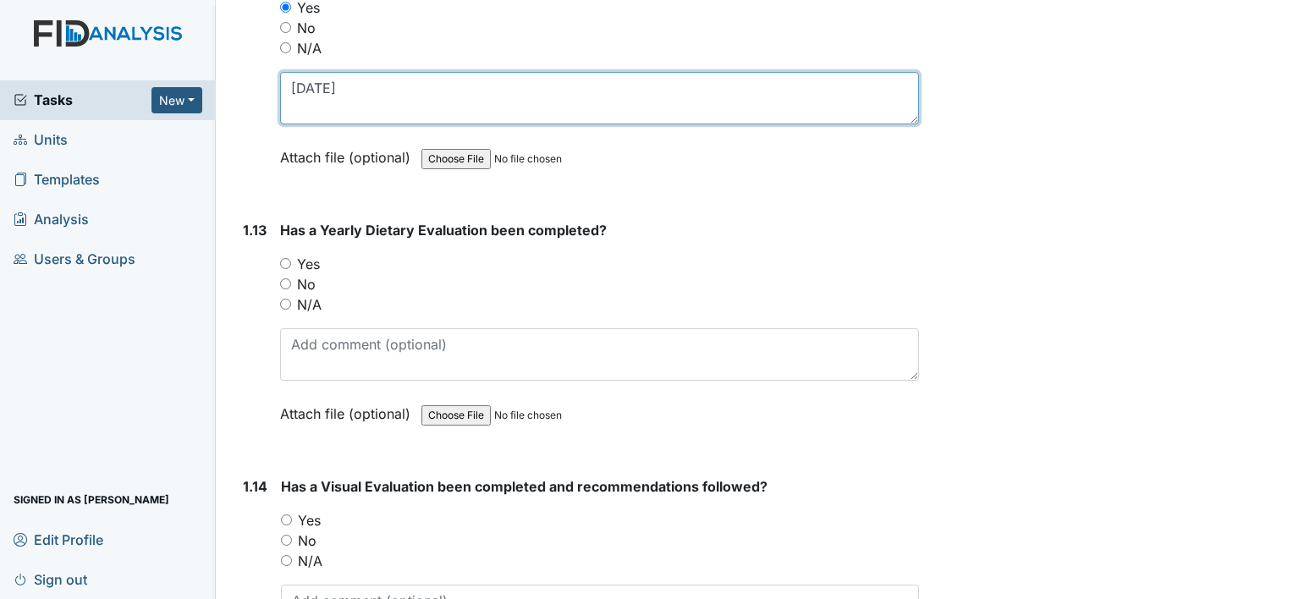
type textarea "[DATE]"
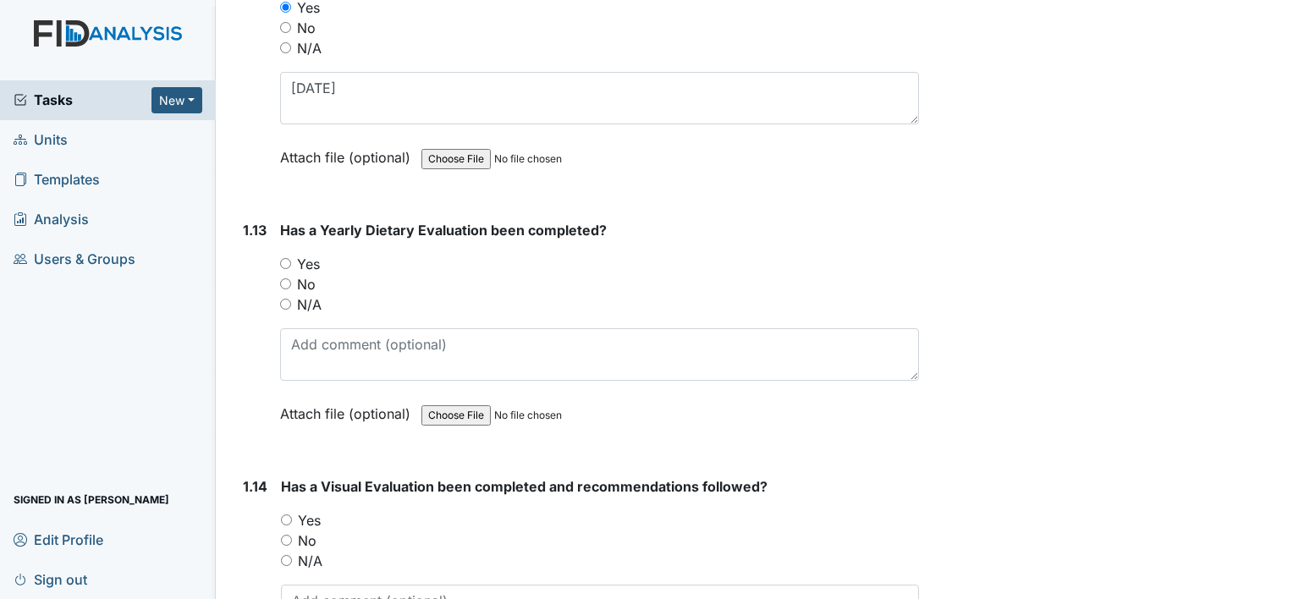
click at [283, 278] on input "No" at bounding box center [285, 283] width 11 height 11
radio input "true"
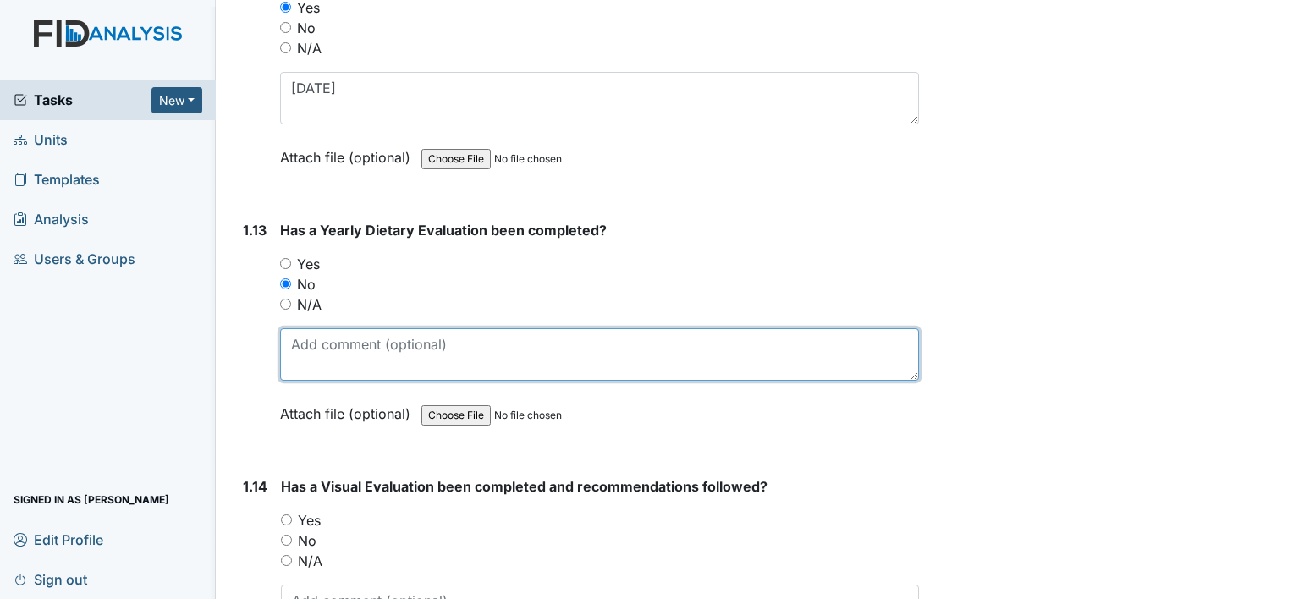
click at [332, 352] on textarea at bounding box center [599, 354] width 639 height 52
type textarea "e"
type textarea "o"
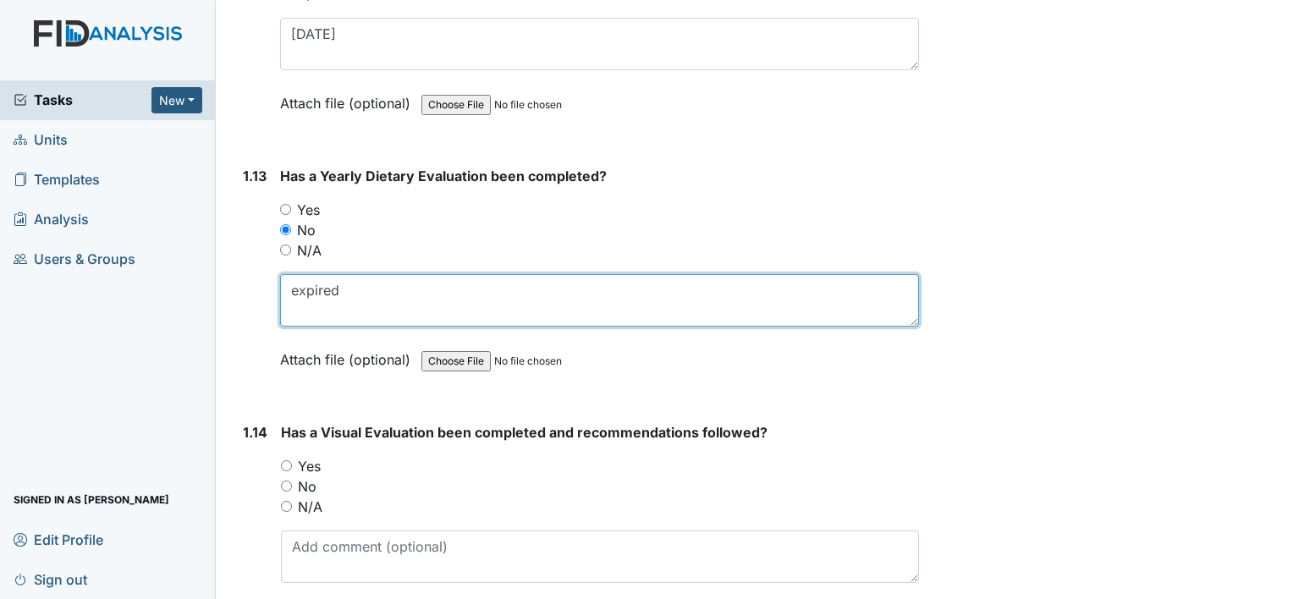
scroll to position [3215, 0]
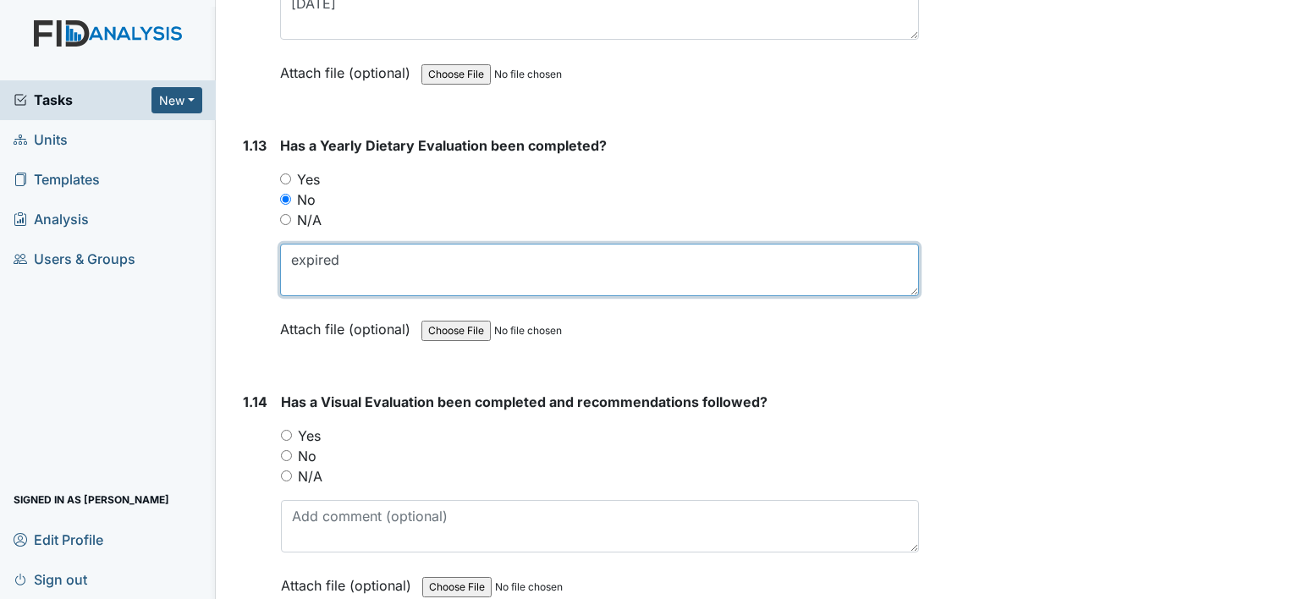
type textarea "expired"
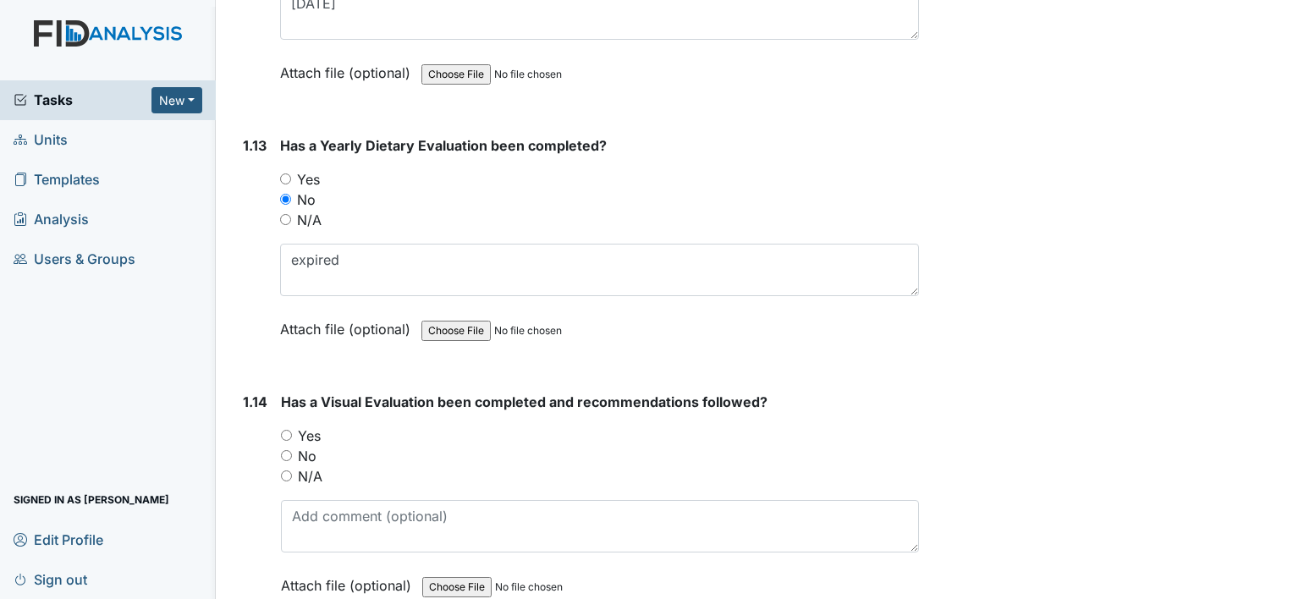
click at [288, 430] on input "Yes" at bounding box center [286, 435] width 11 height 11
radio input "true"
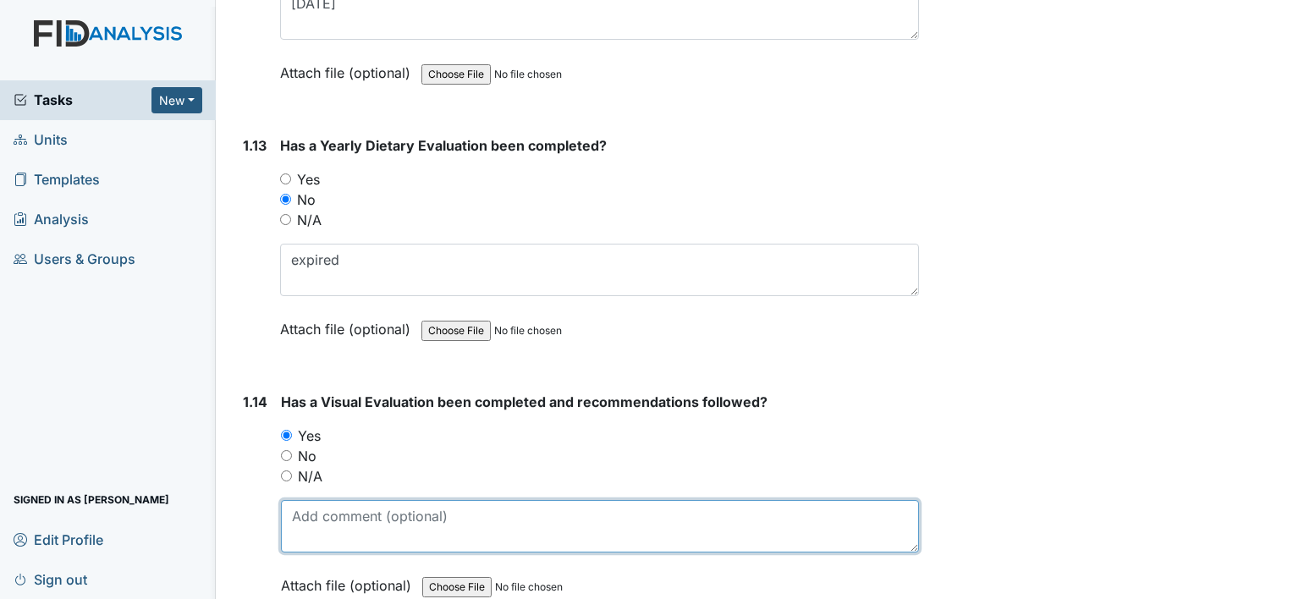
click at [350, 511] on textarea at bounding box center [600, 526] width 638 height 52
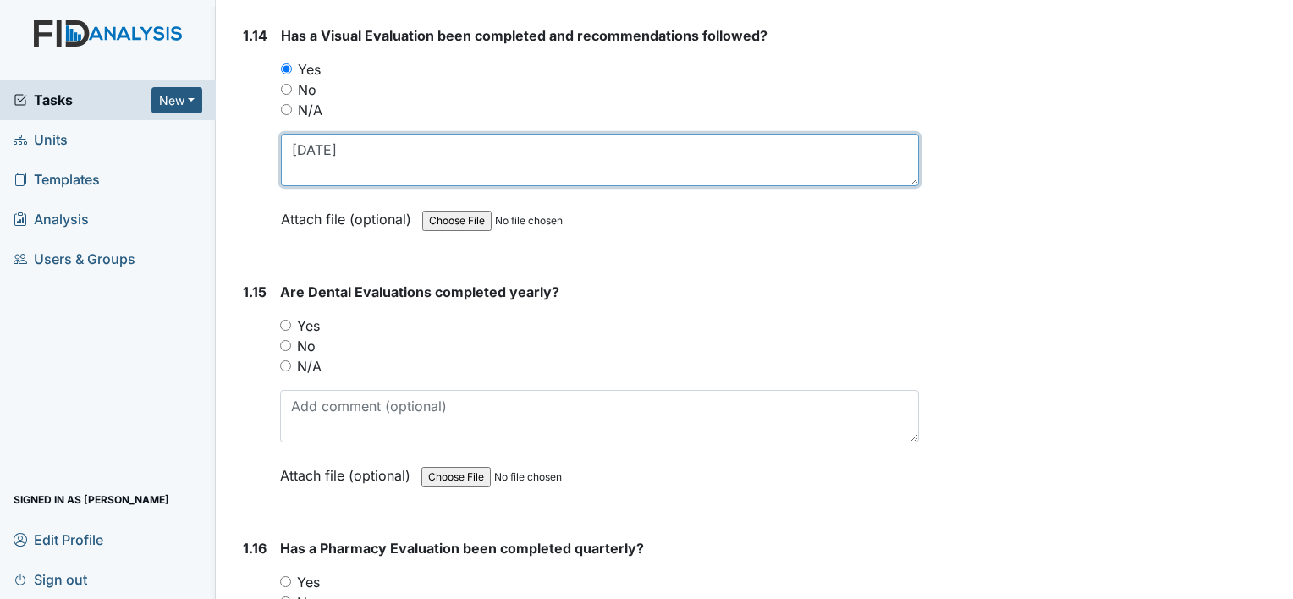
scroll to position [3638, 0]
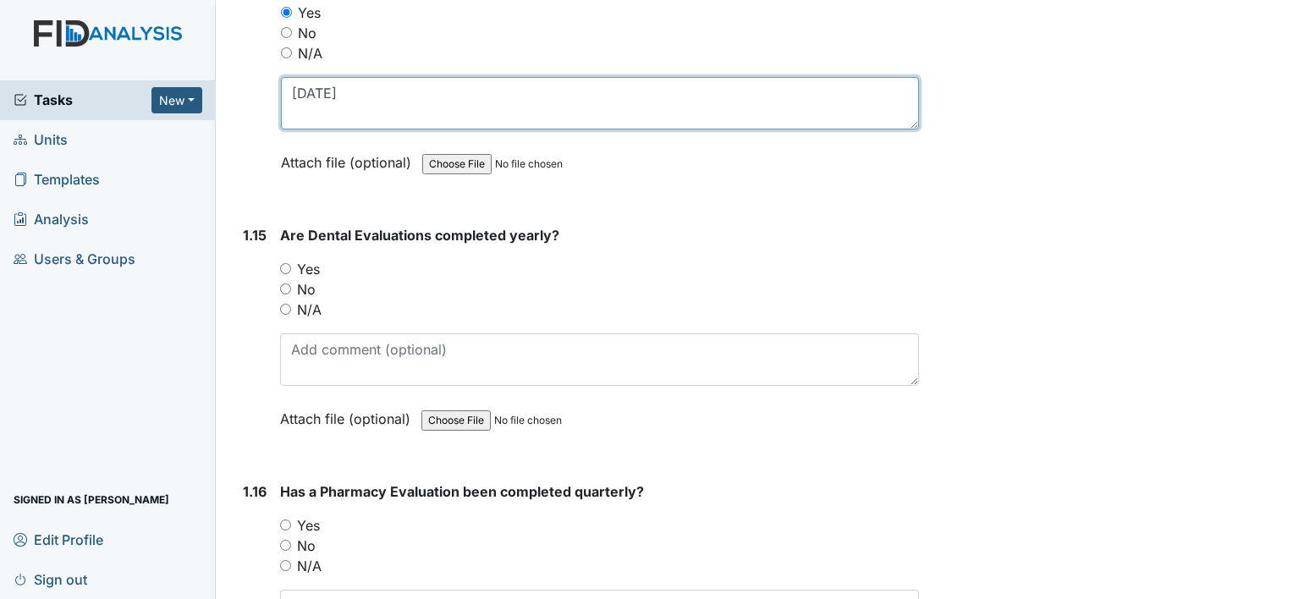
type textarea "[DATE]"
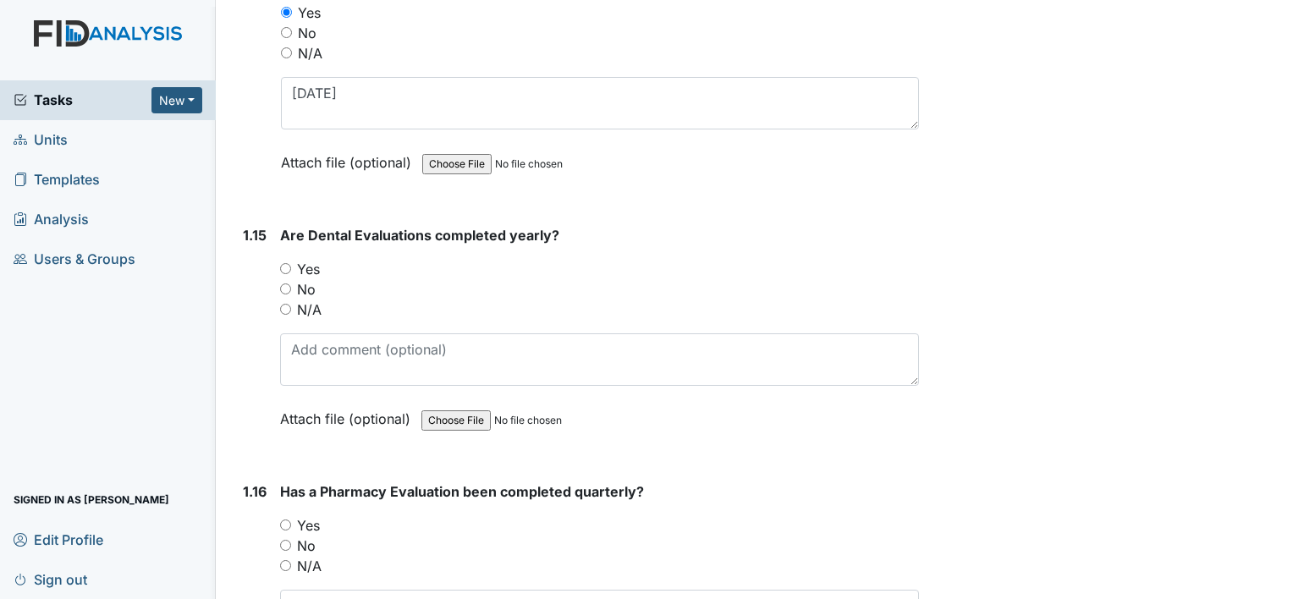
click at [288, 263] on input "Yes" at bounding box center [285, 268] width 11 height 11
radio input "true"
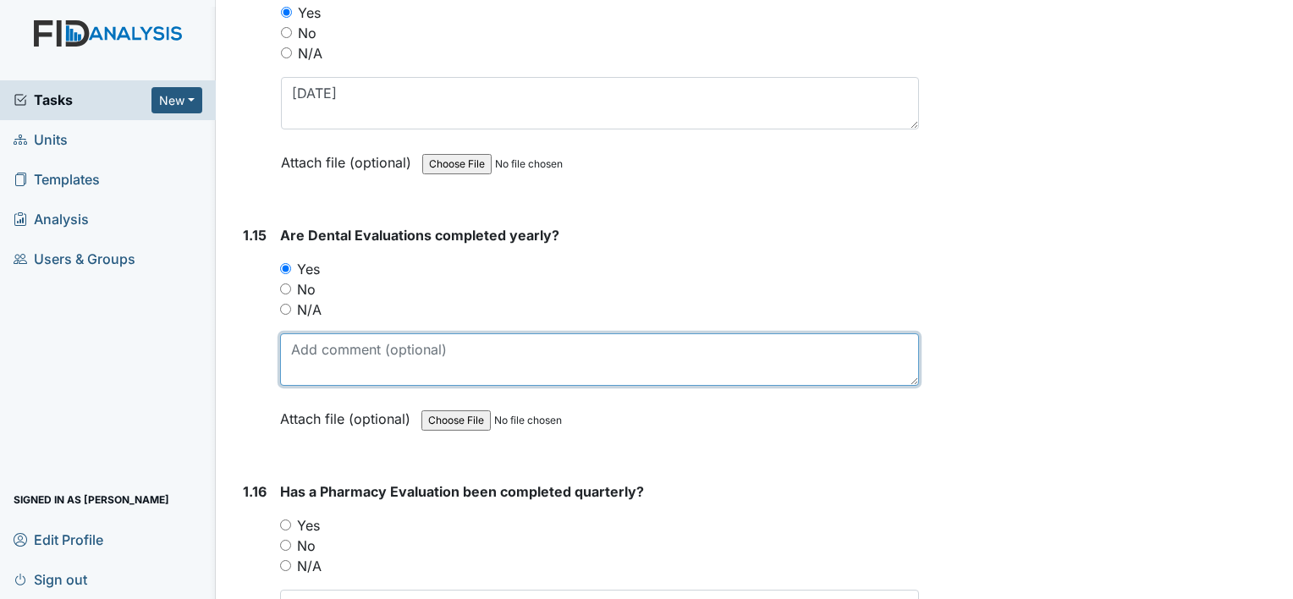
click at [389, 369] on textarea at bounding box center [599, 359] width 639 height 52
type textarea "[DATE]"
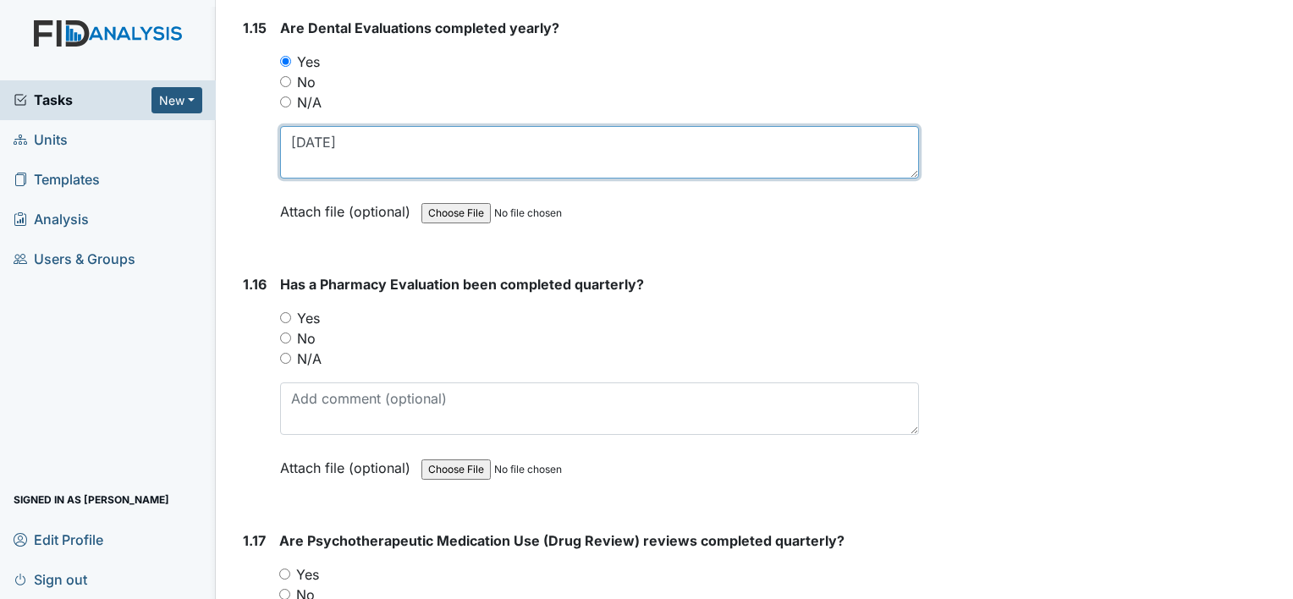
scroll to position [3892, 0]
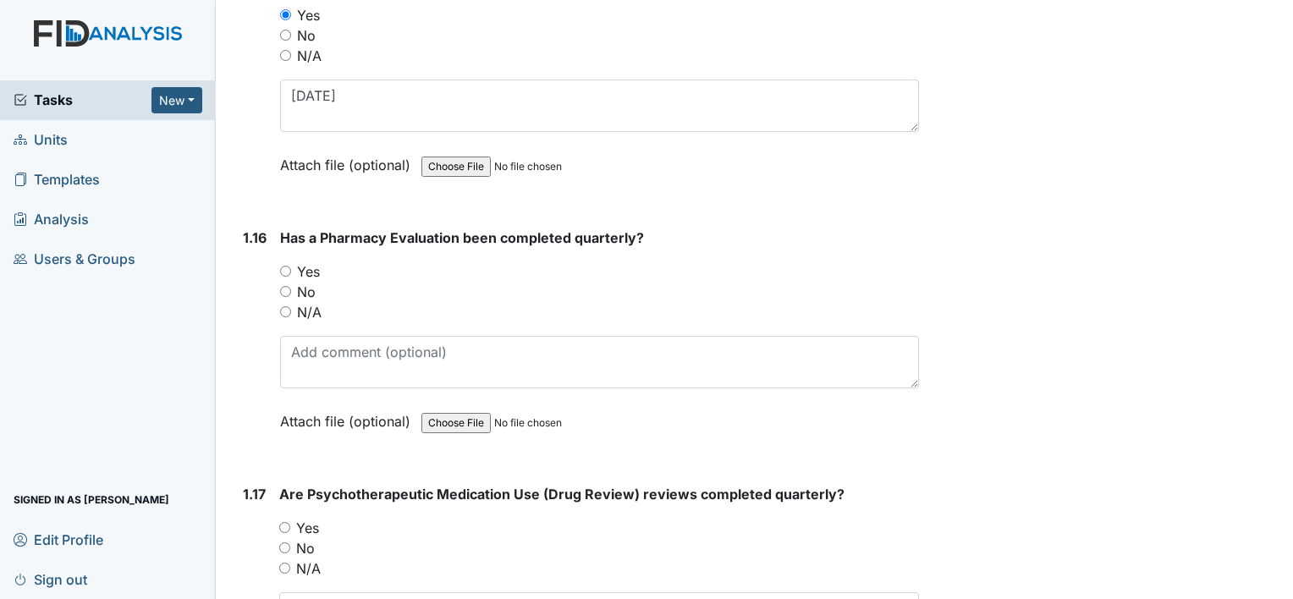
click at [280, 266] on input "Yes" at bounding box center [285, 271] width 11 height 11
radio input "true"
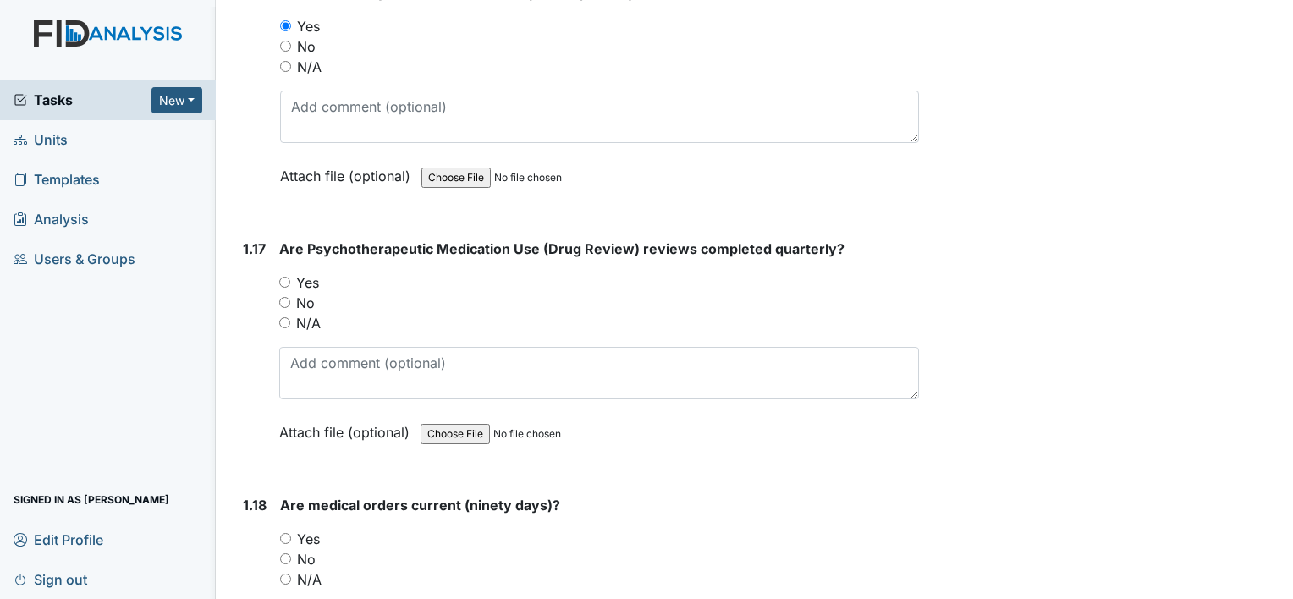
scroll to position [4146, 0]
